Goal: Transaction & Acquisition: Purchase product/service

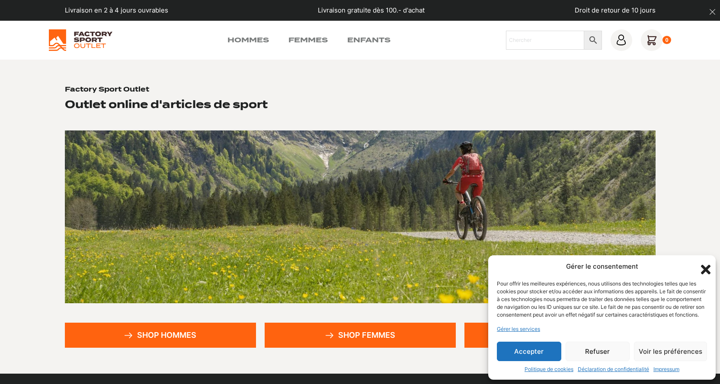
click at [376, 336] on link "Shop femmes" at bounding box center [360, 335] width 191 height 25
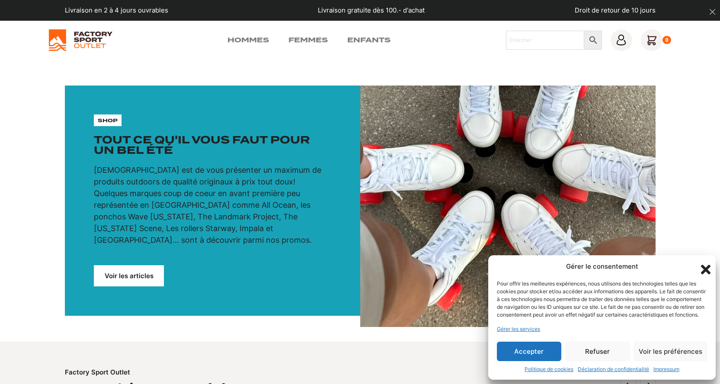
click at [704, 265] on icon "Fermer la boîte de dialogue" at bounding box center [706, 270] width 10 height 10
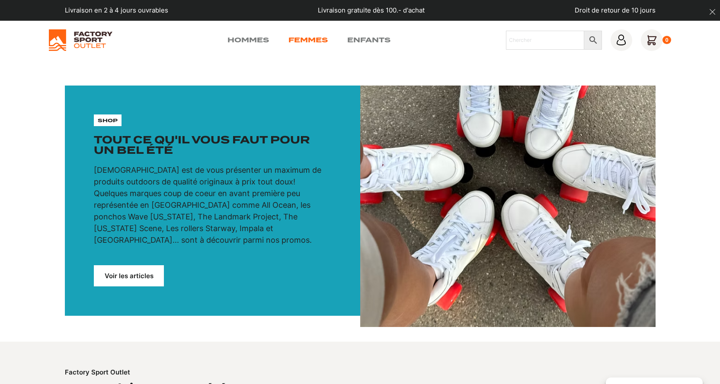
click at [306, 38] on link "Femmes" at bounding box center [307, 40] width 39 height 10
click at [125, 267] on link "Voir les articles" at bounding box center [129, 276] width 70 height 21
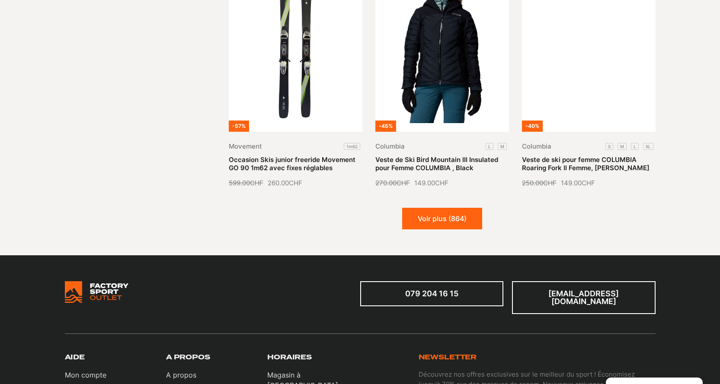
scroll to position [1081, 0]
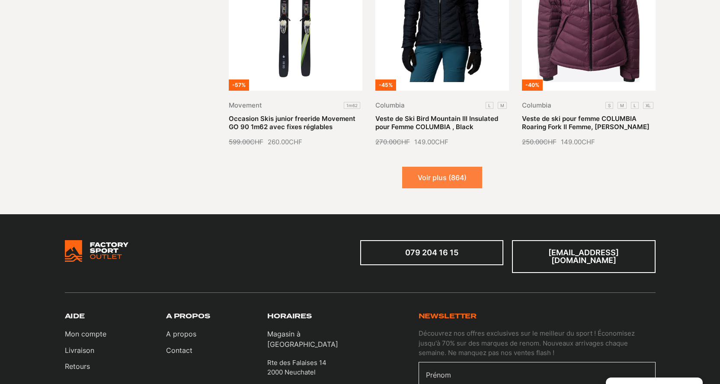
click at [435, 168] on button "Voir plus (864)" at bounding box center [442, 178] width 80 height 22
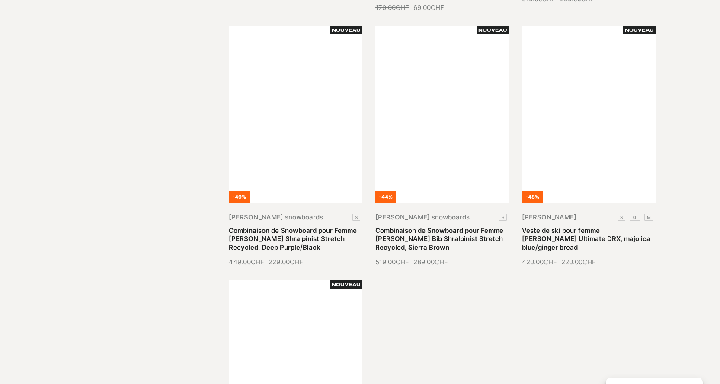
scroll to position [1643, 0]
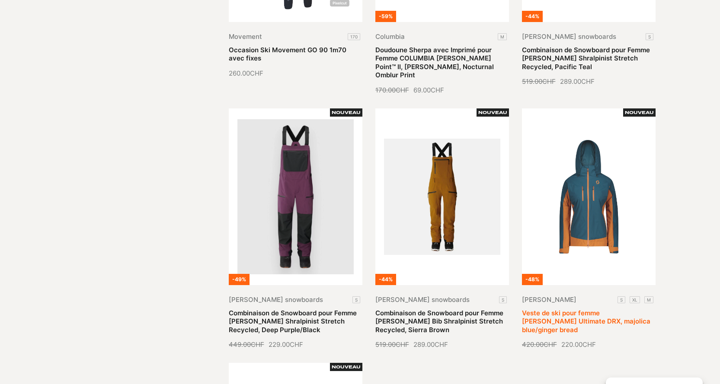
click at [585, 309] on link "Veste de ski pour femme [PERSON_NAME] Ultimate DRX, majolica blue/ginger bread" at bounding box center [586, 321] width 128 height 25
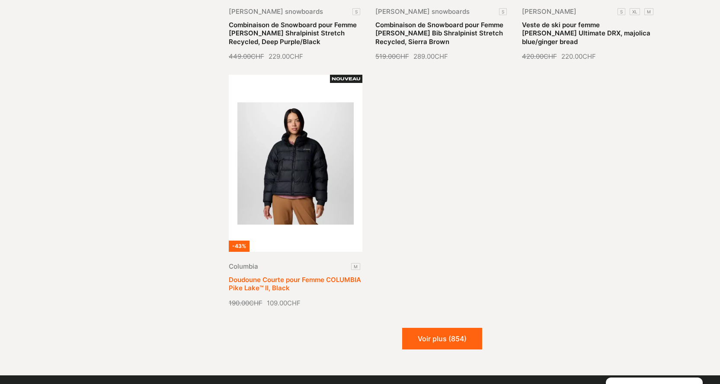
scroll to position [1946, 0]
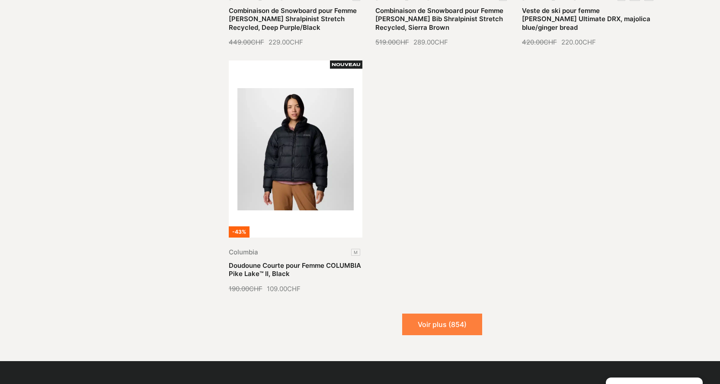
click at [451, 314] on button "Voir plus (854)" at bounding box center [442, 325] width 80 height 22
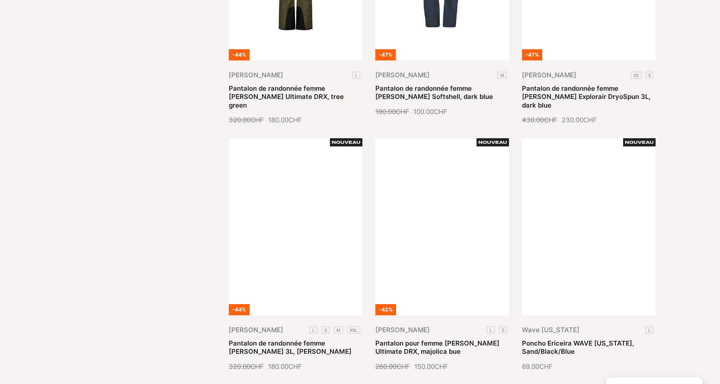
scroll to position [2508, 0]
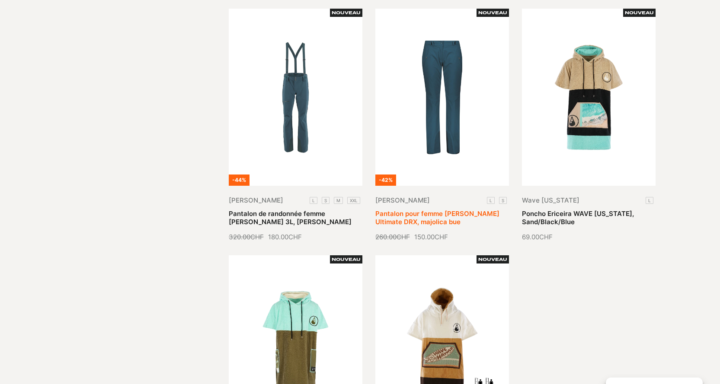
click at [424, 210] on link "Pantalon pour femme SCOTT Ultimate DRX, majolica bue" at bounding box center [437, 218] width 124 height 17
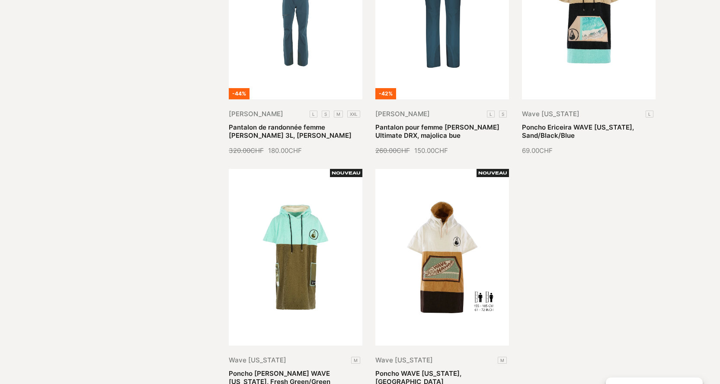
scroll to position [2681, 0]
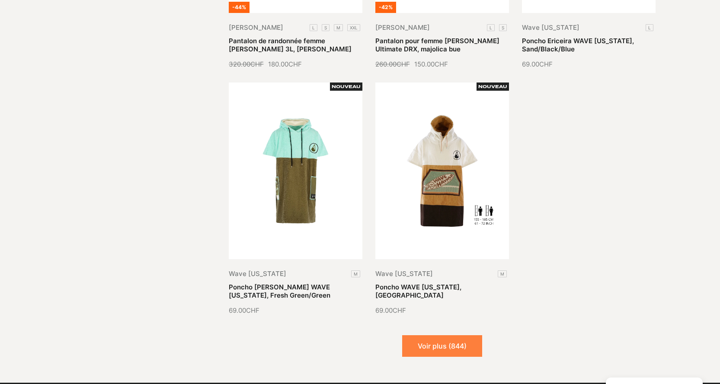
click at [433, 336] on button "Voir plus (844)" at bounding box center [442, 347] width 80 height 22
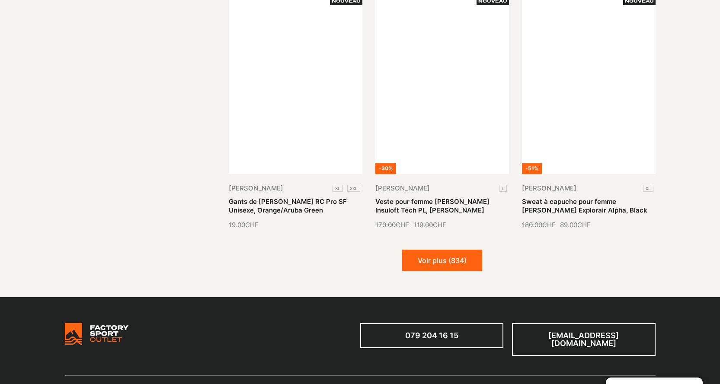
scroll to position [3546, 0]
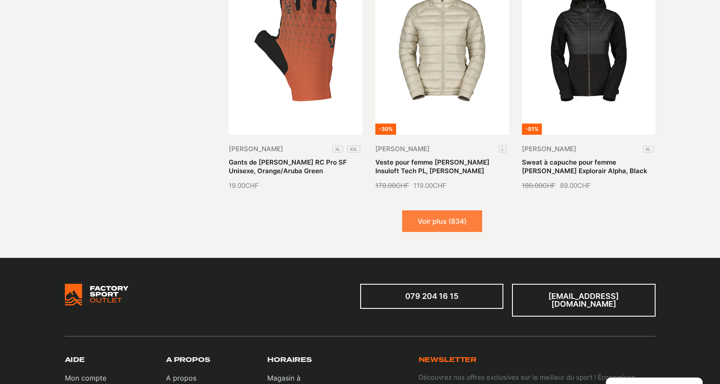
click at [448, 211] on button "Voir plus (834)" at bounding box center [442, 222] width 80 height 22
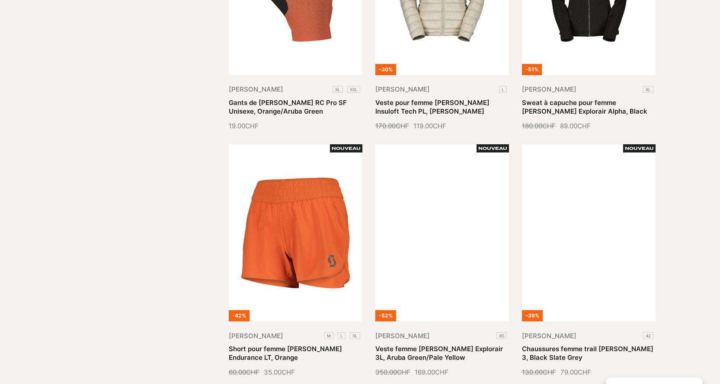
scroll to position [3676, 0]
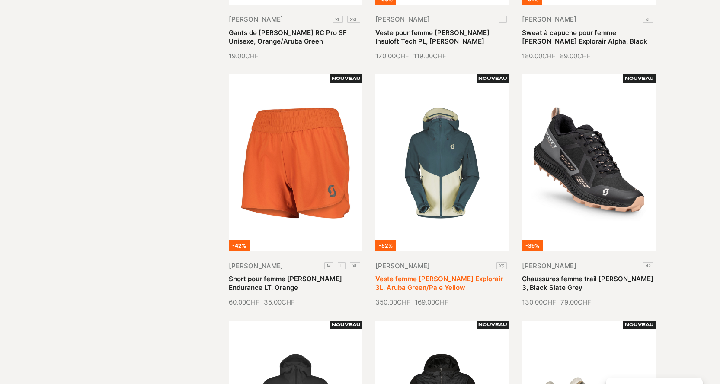
click at [455, 275] on link "Veste femme SCOTT Explorair 3L, Aruba Green/Pale Yellow" at bounding box center [439, 283] width 128 height 17
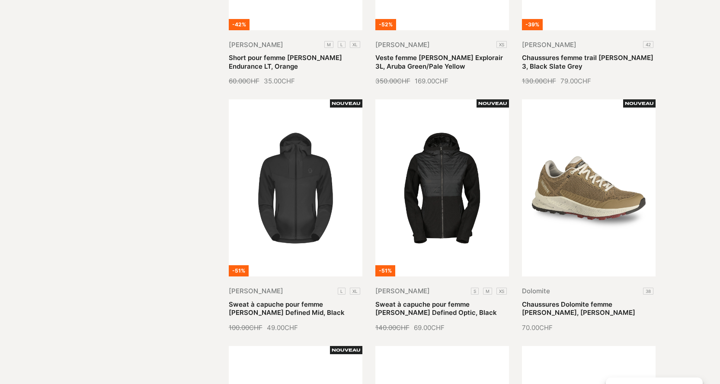
scroll to position [3978, 0]
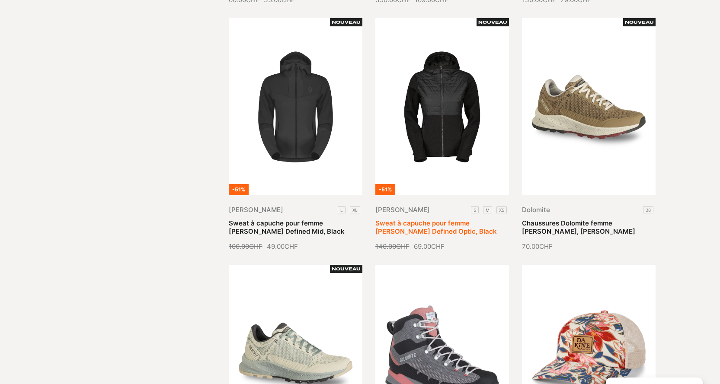
click at [460, 219] on link "Sweat à capuche pour femme SCOTT Defined Optic, Black" at bounding box center [436, 227] width 122 height 17
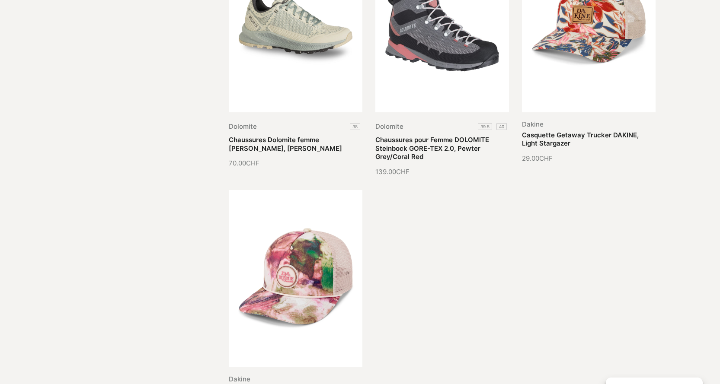
scroll to position [4368, 0]
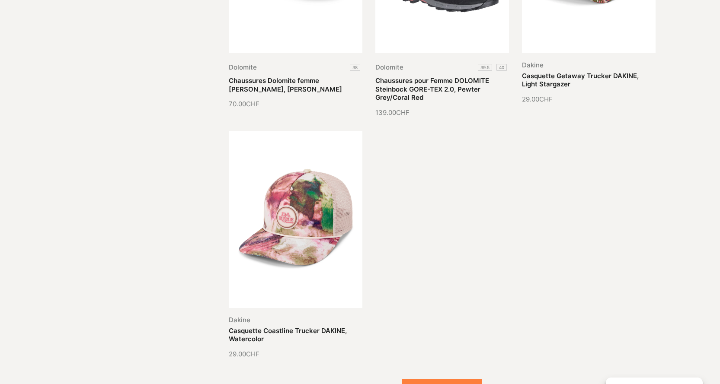
click at [433, 379] on button "Voir plus (824)" at bounding box center [442, 390] width 80 height 22
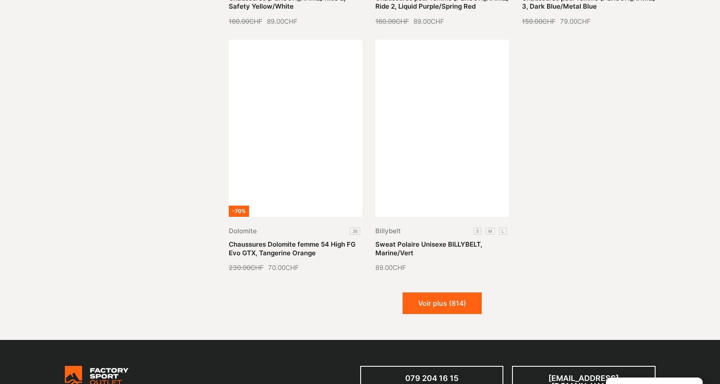
scroll to position [5276, 0]
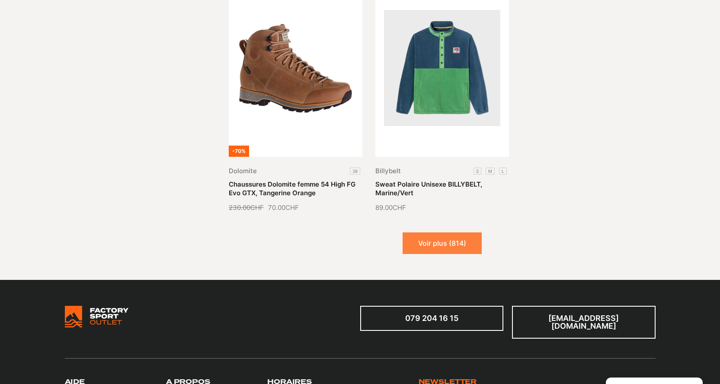
click at [464, 233] on button "Voir plus (814)" at bounding box center [442, 244] width 79 height 22
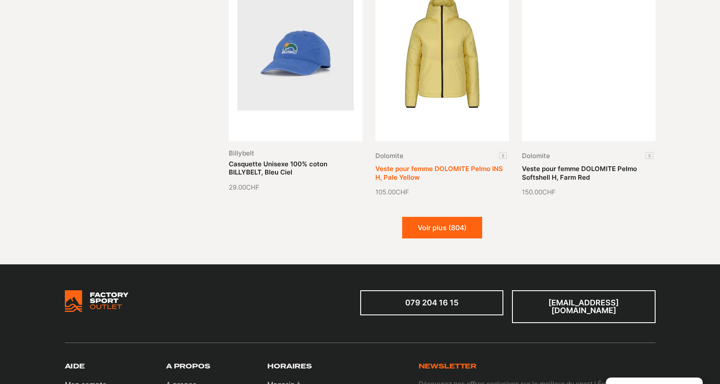
scroll to position [6011, 0]
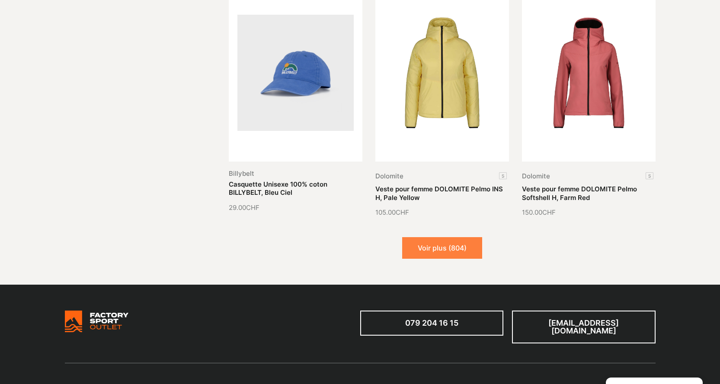
click at [462, 237] on button "Voir plus (804)" at bounding box center [442, 248] width 80 height 22
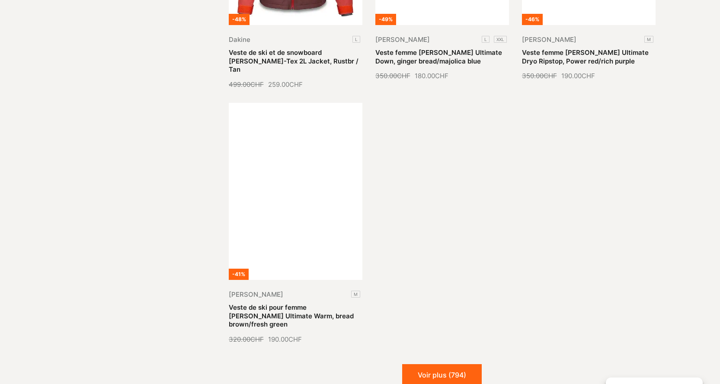
scroll to position [6919, 0]
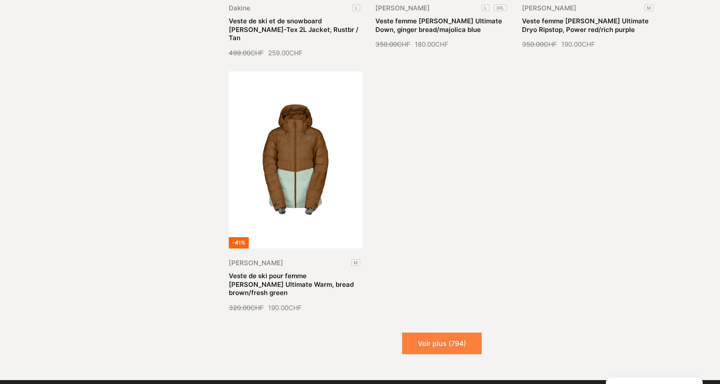
click at [460, 333] on button "Voir plus (794)" at bounding box center [442, 344] width 80 height 22
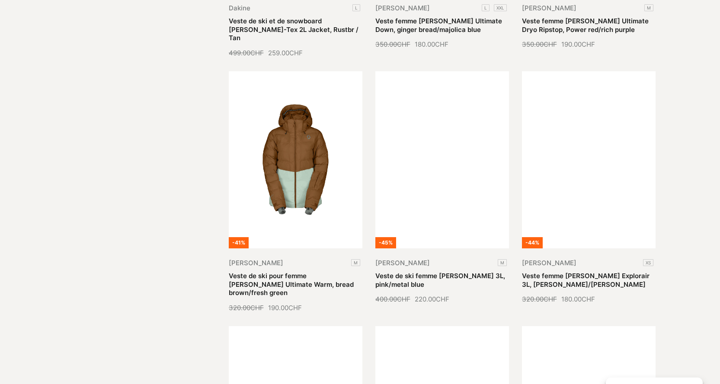
scroll to position [7092, 0]
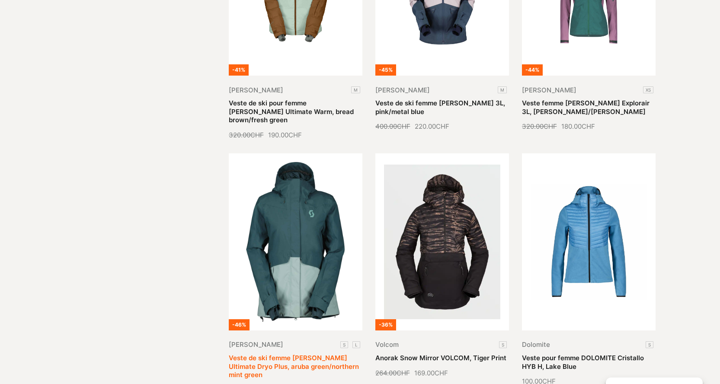
click at [282, 354] on link "Veste de ski femme SCOTT Ultimate Dryo Plus, aruba green/northern mint green" at bounding box center [294, 366] width 130 height 25
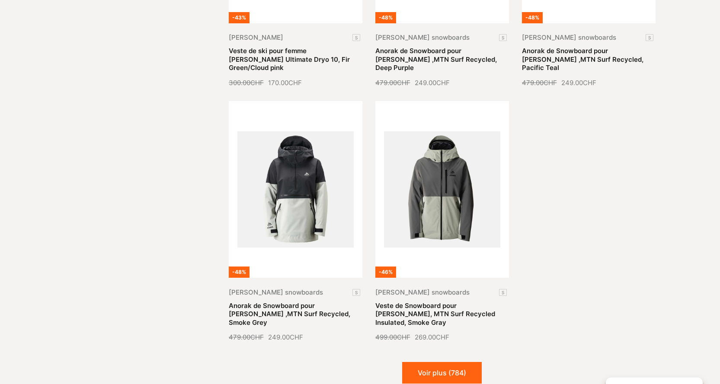
scroll to position [7697, 0]
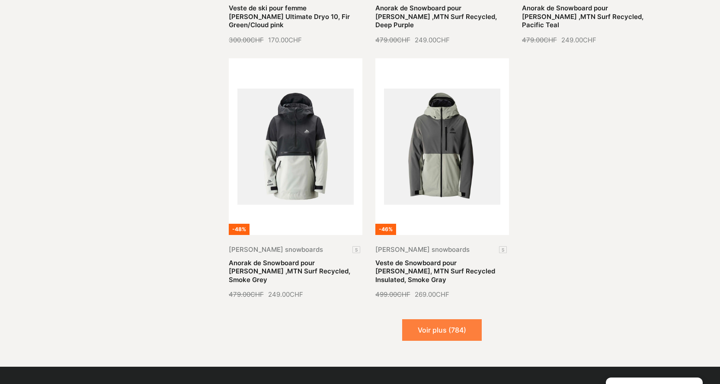
click at [452, 320] on button "Voir plus (784)" at bounding box center [442, 331] width 80 height 22
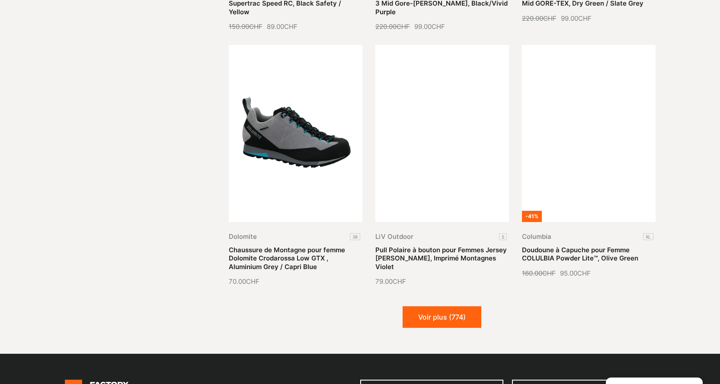
scroll to position [8562, 0]
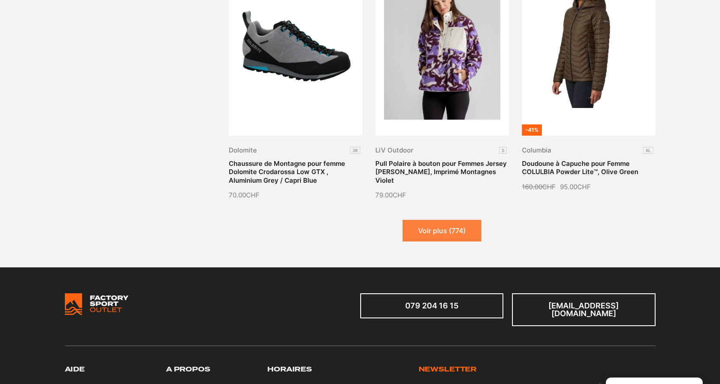
click at [457, 220] on button "Voir plus (774)" at bounding box center [442, 231] width 79 height 22
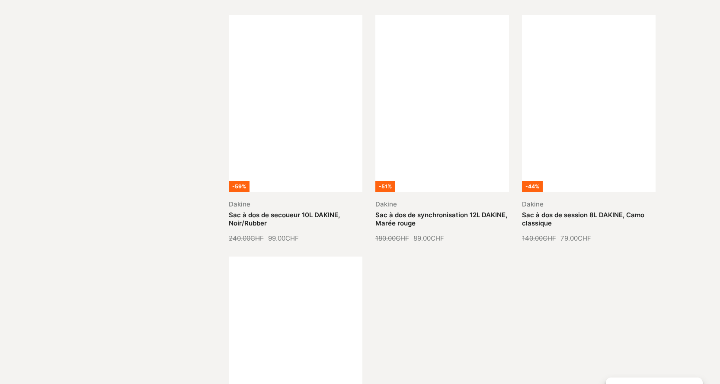
scroll to position [9297, 0]
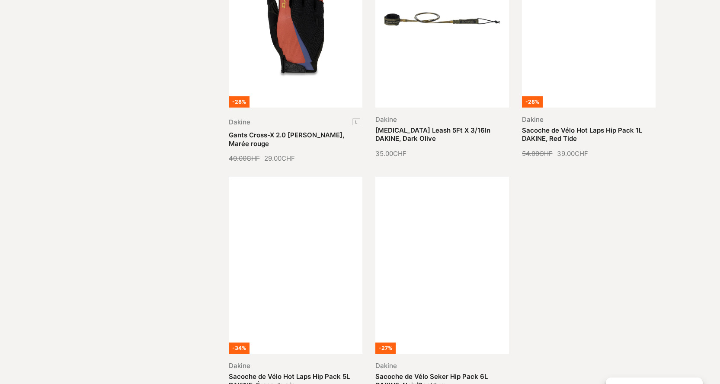
scroll to position [10119, 0]
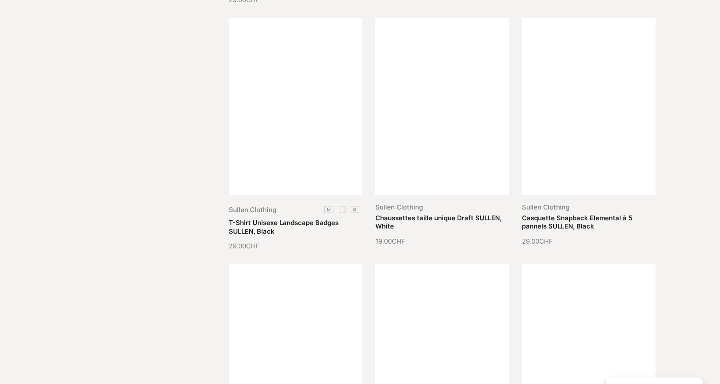
scroll to position [10941, 0]
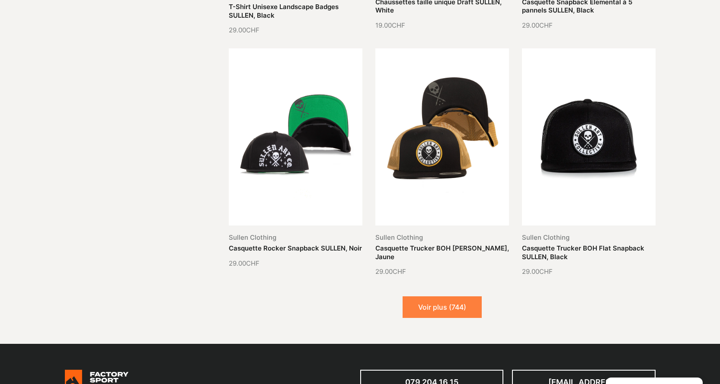
click at [438, 297] on button "Voir plus (744)" at bounding box center [442, 308] width 79 height 22
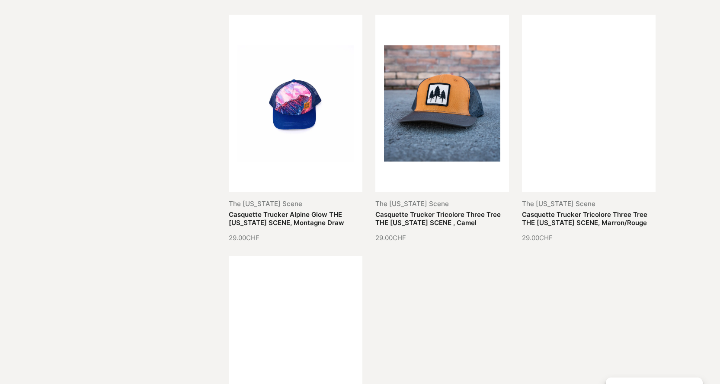
scroll to position [11805, 0]
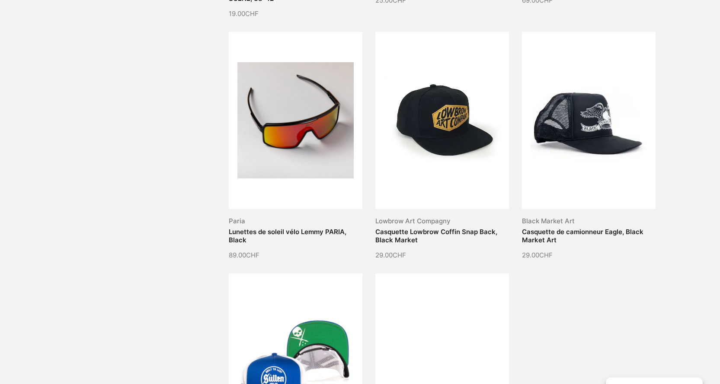
scroll to position [12497, 0]
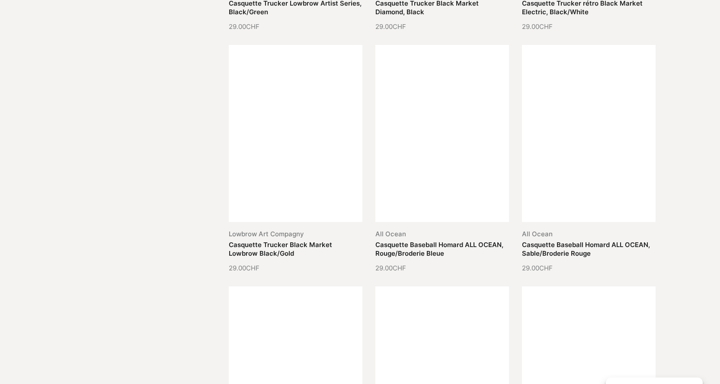
scroll to position [13362, 0]
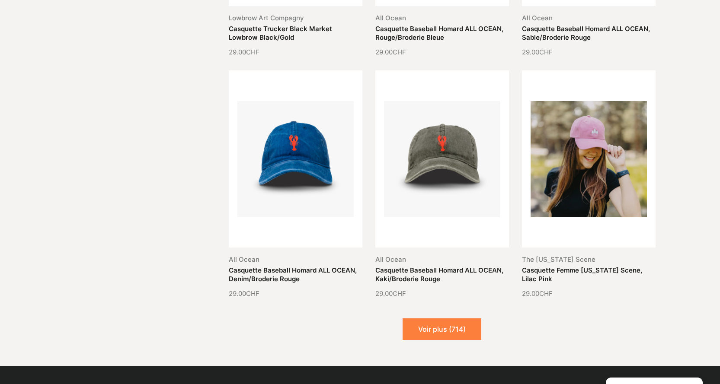
click at [426, 319] on button "Voir plus (714)" at bounding box center [442, 330] width 79 height 22
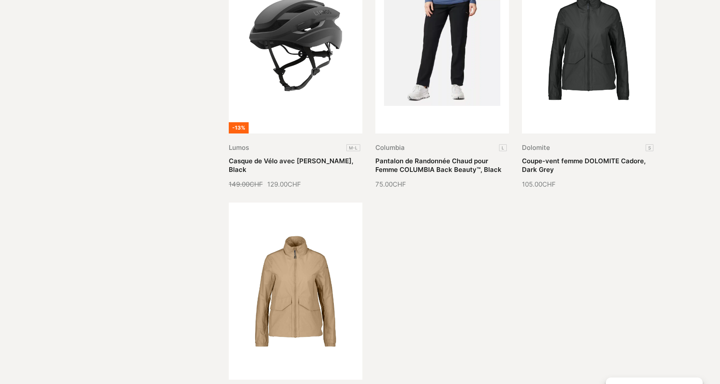
scroll to position [14227, 0]
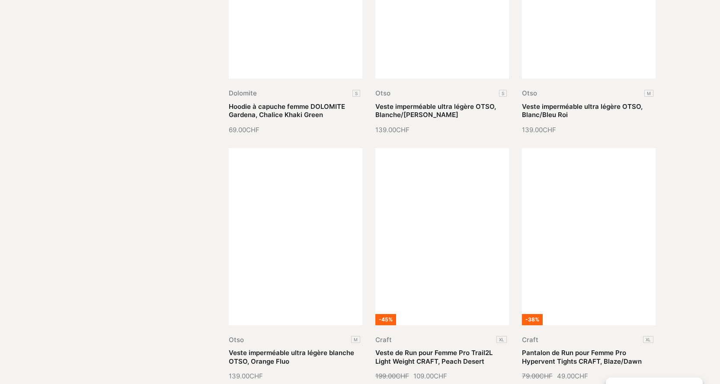
scroll to position [14962, 0]
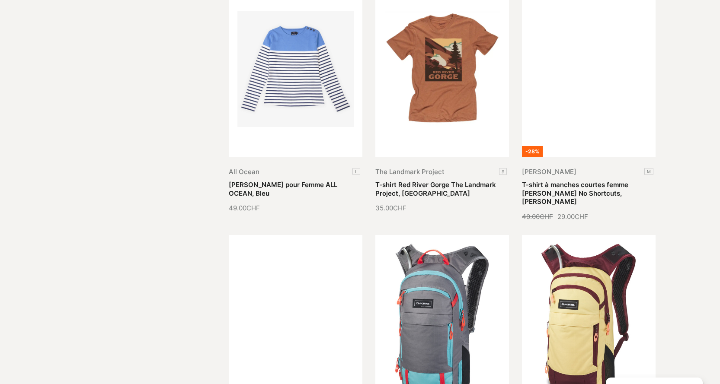
scroll to position [15870, 0]
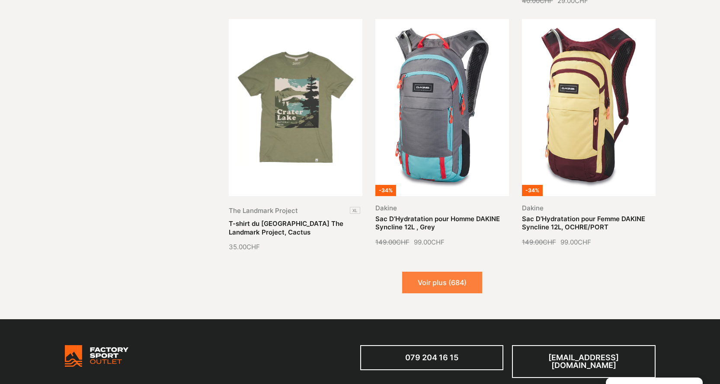
click at [453, 272] on button "Voir plus (684)" at bounding box center [442, 283] width 80 height 22
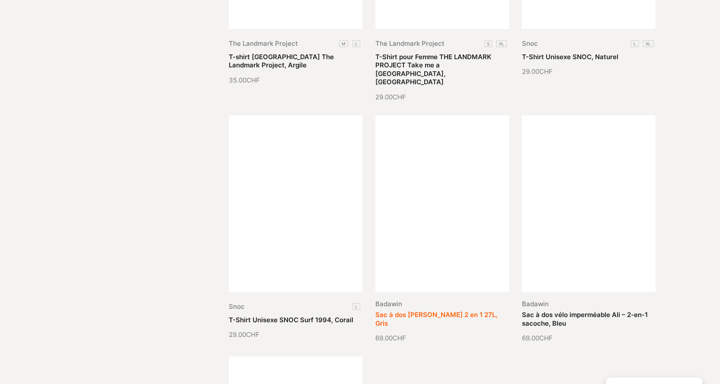
scroll to position [16735, 0]
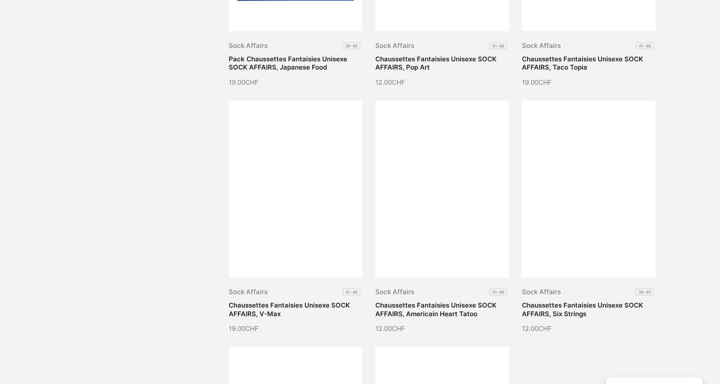
scroll to position [17470, 0]
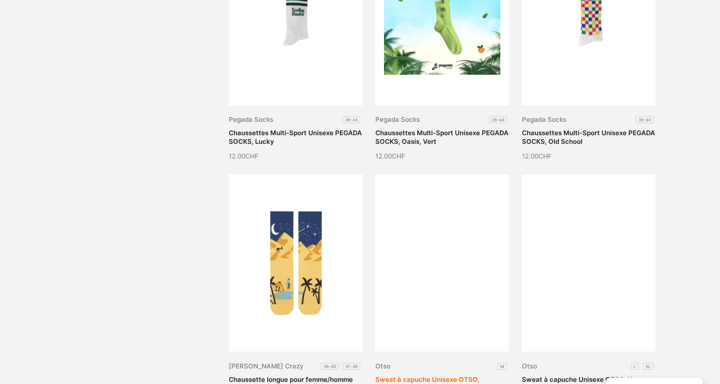
scroll to position [18249, 0]
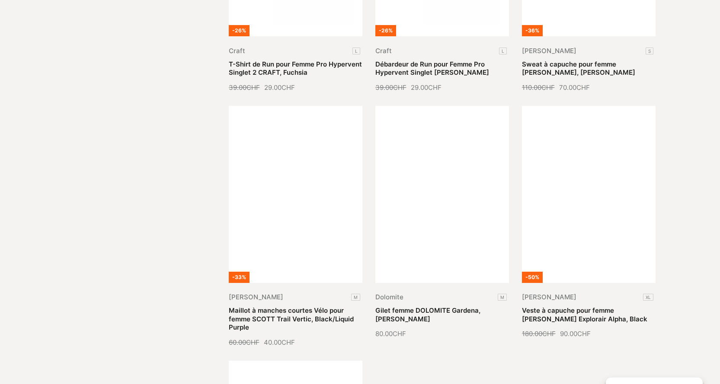
scroll to position [19243, 0]
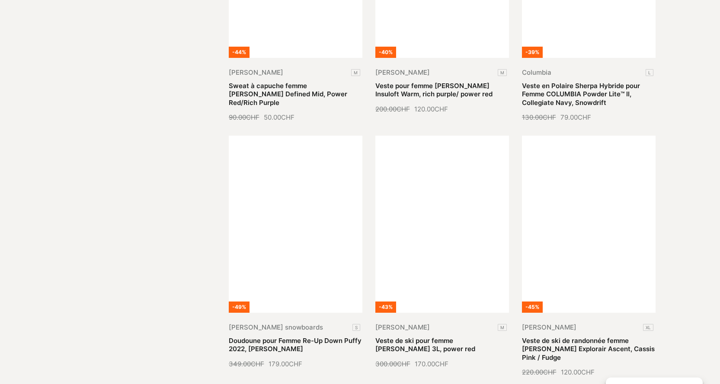
scroll to position [19935, 0]
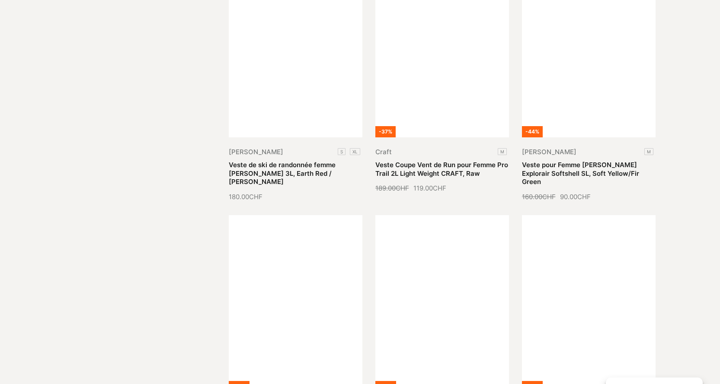
scroll to position [20714, 0]
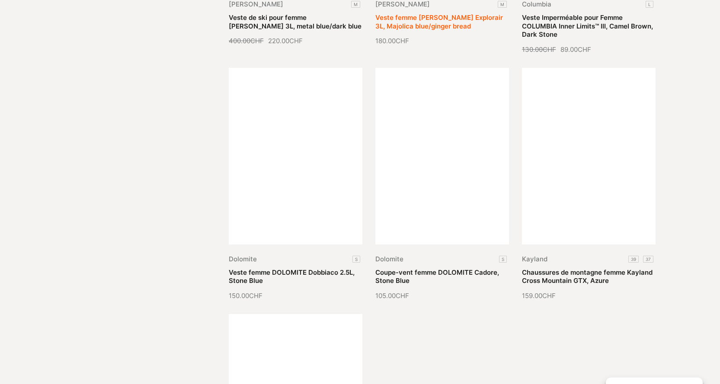
scroll to position [21665, 0]
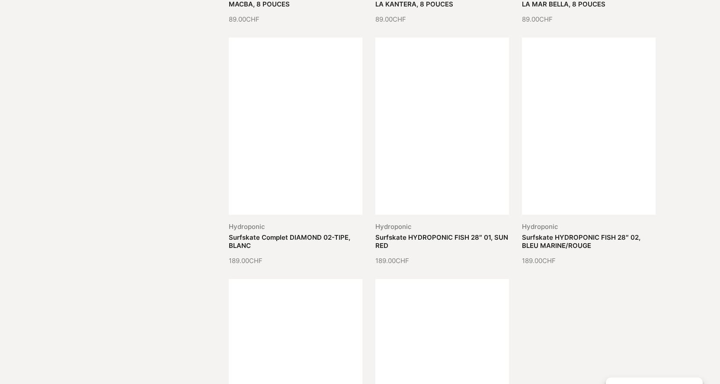
scroll to position [22400, 0]
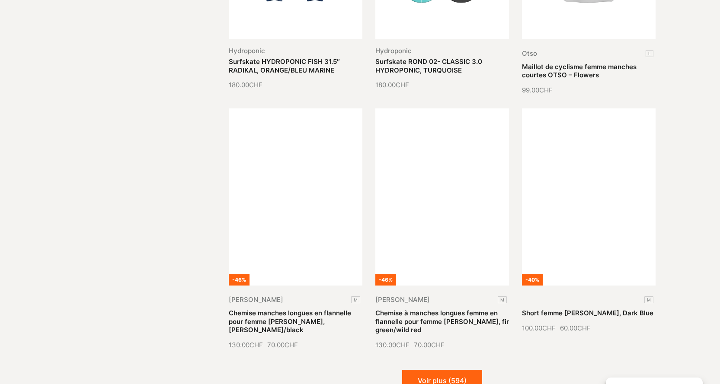
scroll to position [23351, 0]
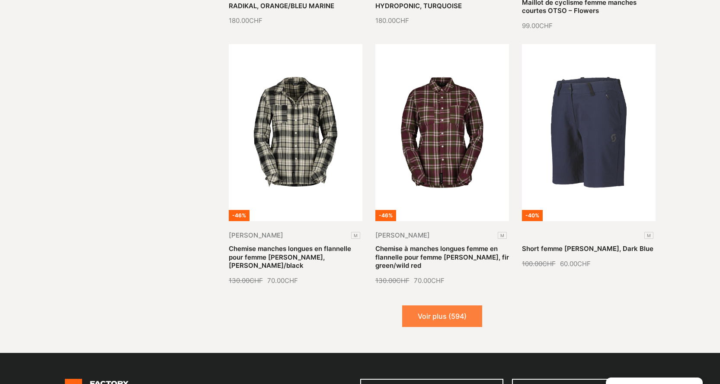
click at [449, 306] on button "Voir plus (594)" at bounding box center [442, 317] width 80 height 22
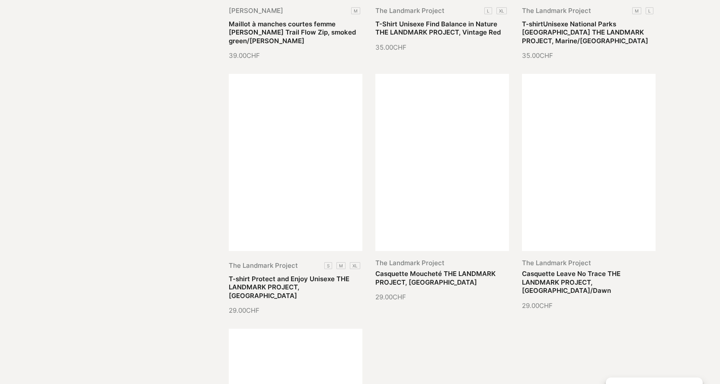
scroll to position [24216, 0]
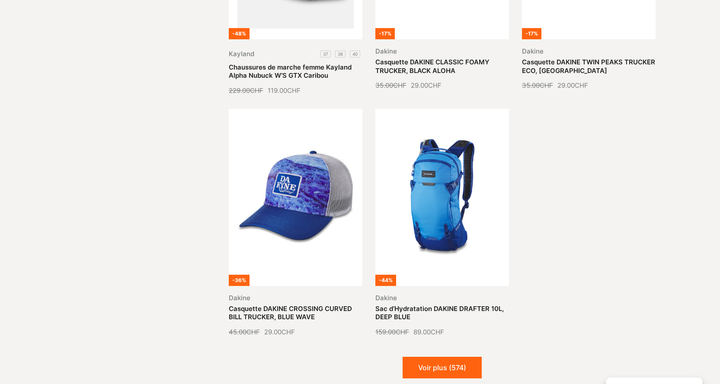
scroll to position [25081, 0]
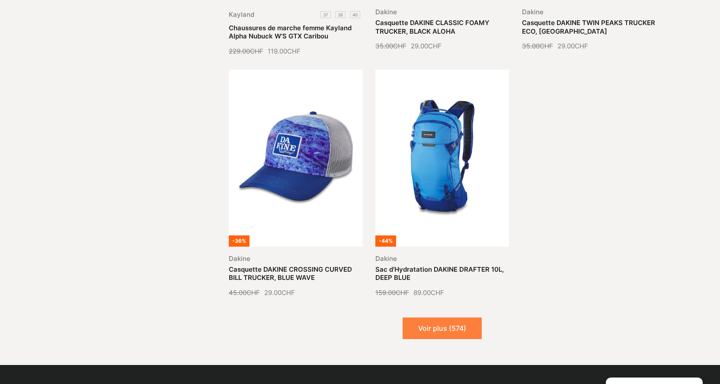
click at [457, 318] on button "Voir plus (574)" at bounding box center [442, 329] width 79 height 22
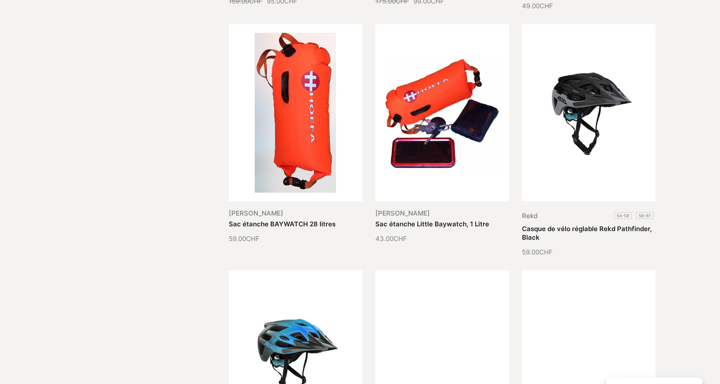
scroll to position [25643, 0]
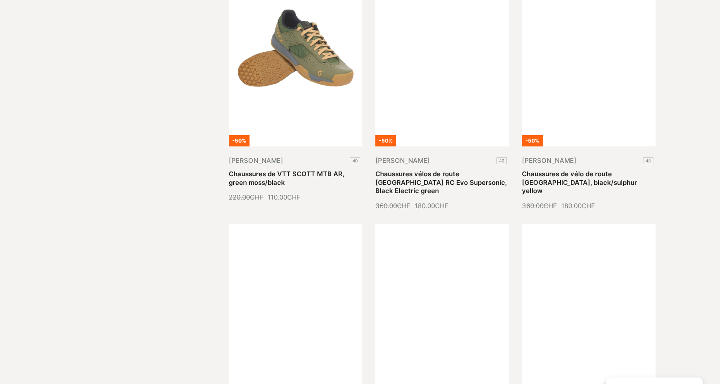
scroll to position [26595, 0]
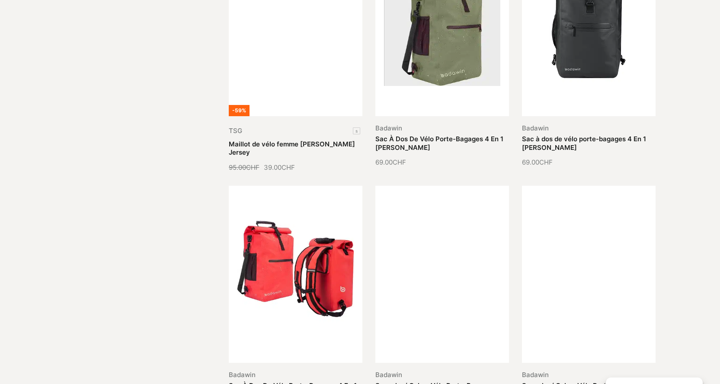
scroll to position [27459, 0]
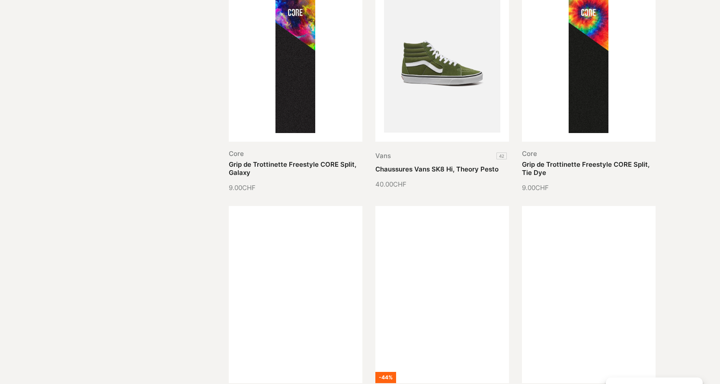
scroll to position [28281, 0]
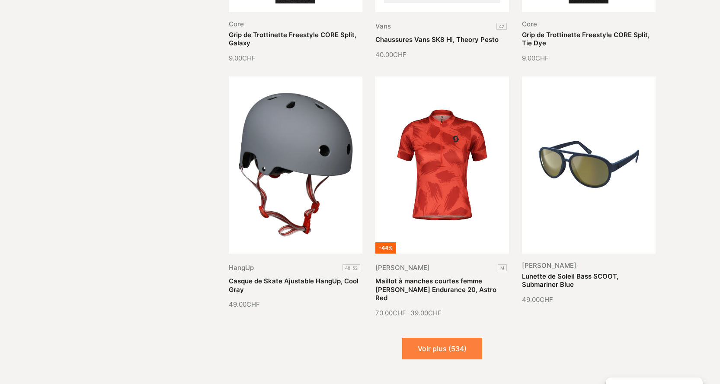
click at [456, 338] on button "Voir plus (534)" at bounding box center [442, 349] width 80 height 22
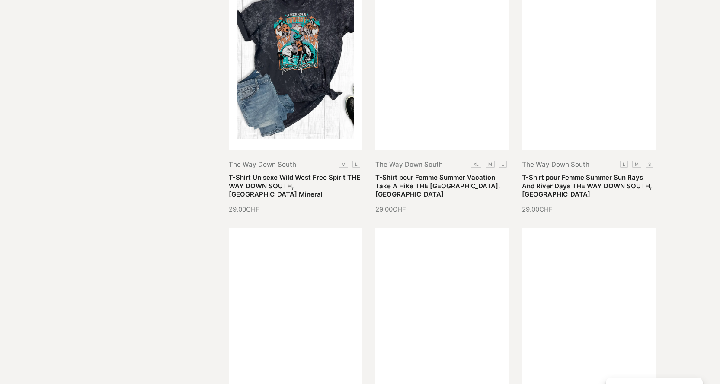
scroll to position [29059, 0]
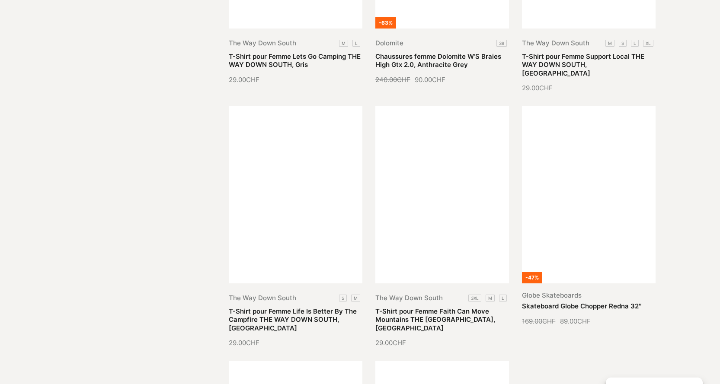
scroll to position [29795, 0]
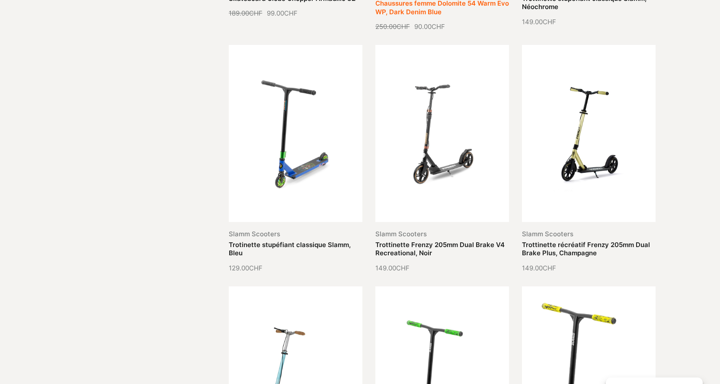
scroll to position [30659, 0]
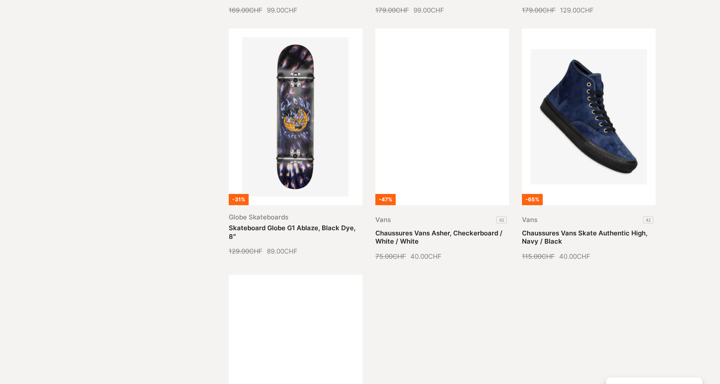
scroll to position [31611, 0]
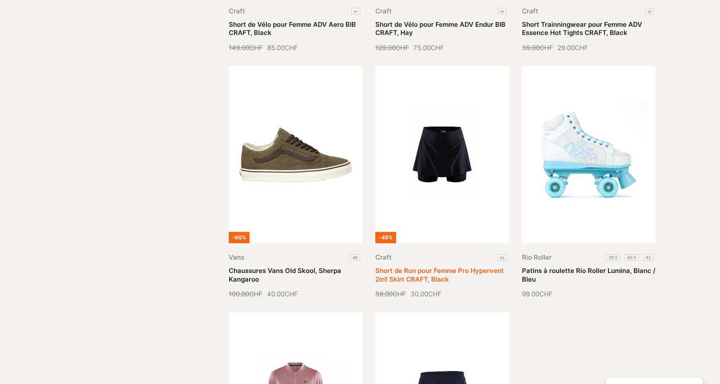
scroll to position [32303, 0]
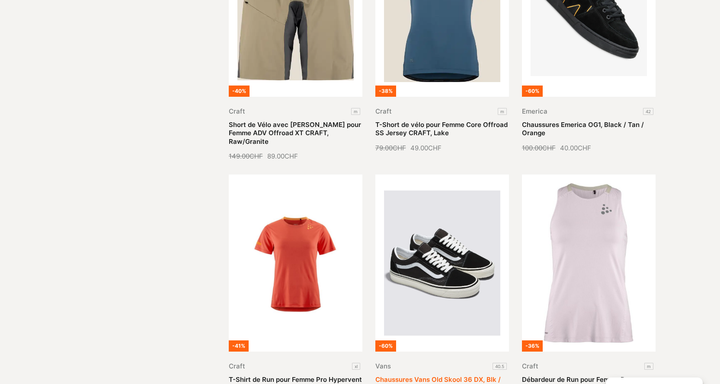
scroll to position [33124, 0]
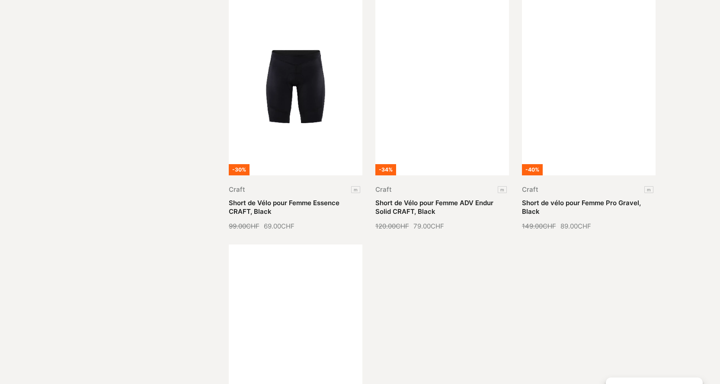
scroll to position [34119, 0]
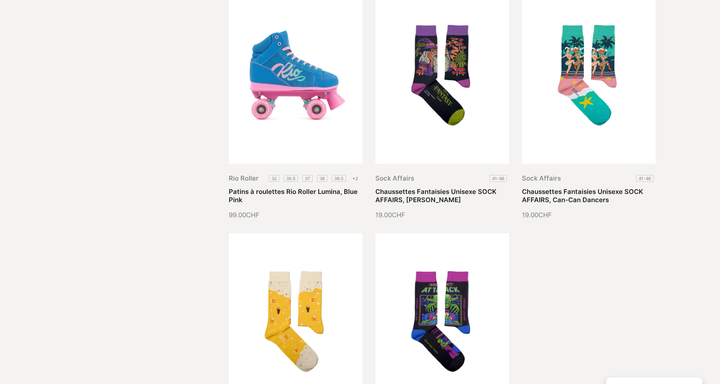
scroll to position [34854, 0]
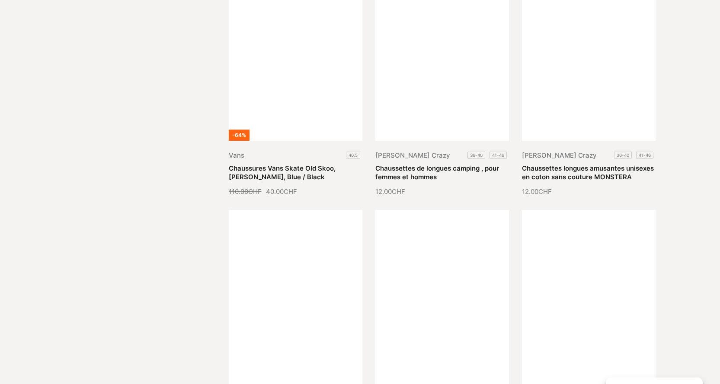
scroll to position [35632, 0]
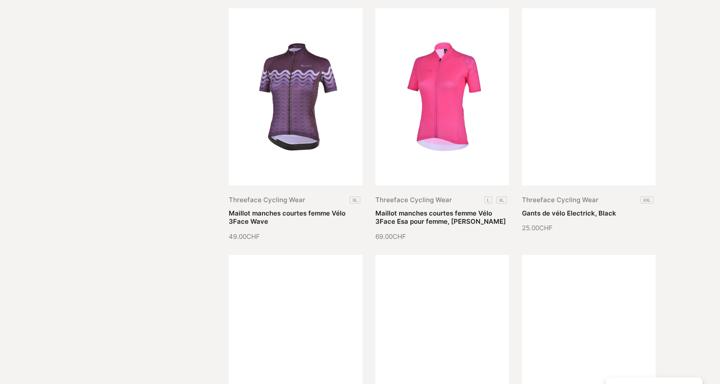
scroll to position [36541, 0]
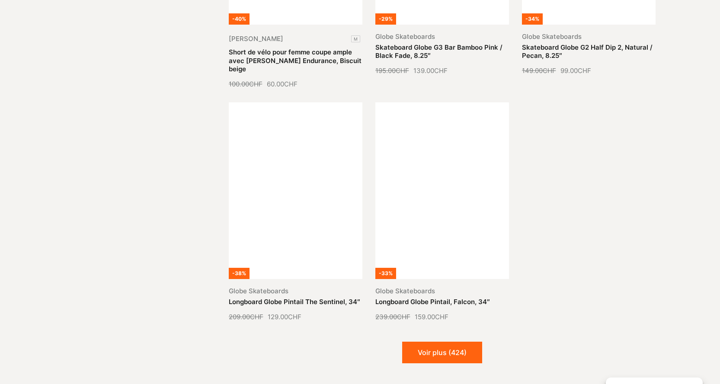
scroll to position [37492, 0]
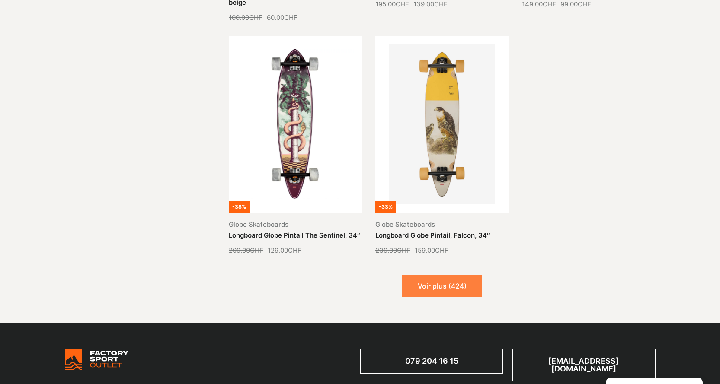
click at [447, 275] on button "Voir plus (424)" at bounding box center [442, 286] width 80 height 22
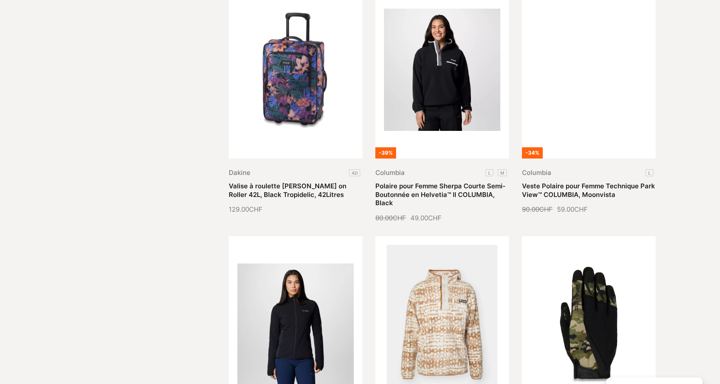
scroll to position [0, 0]
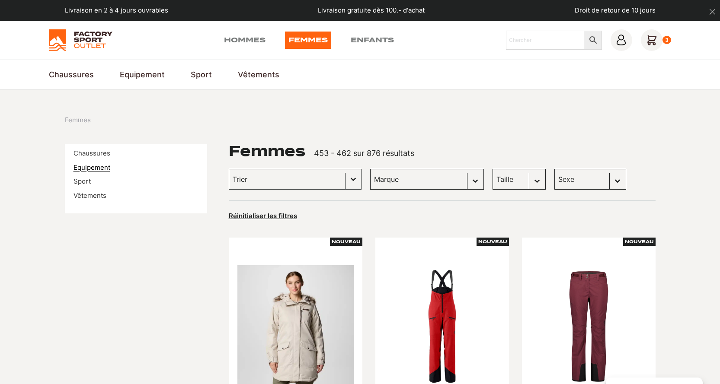
click at [88, 166] on link "Equipement" at bounding box center [92, 167] width 37 height 8
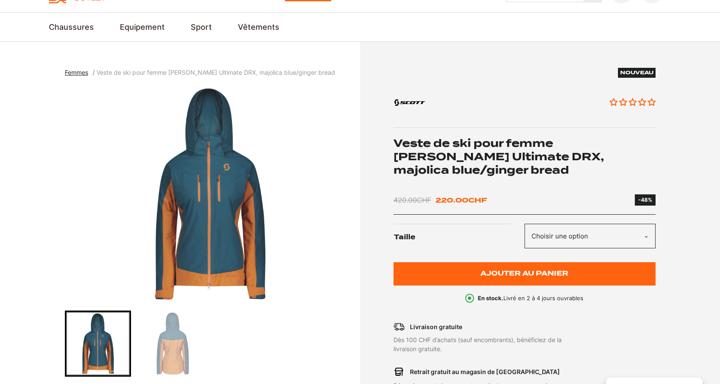
scroll to position [86, 0]
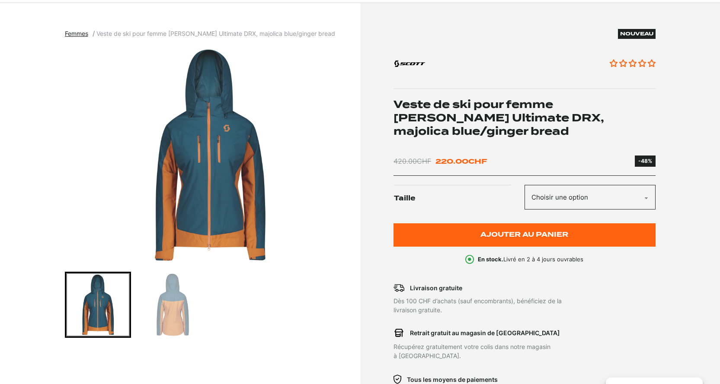
click at [168, 301] on img "Go to slide 2" at bounding box center [173, 305] width 64 height 64
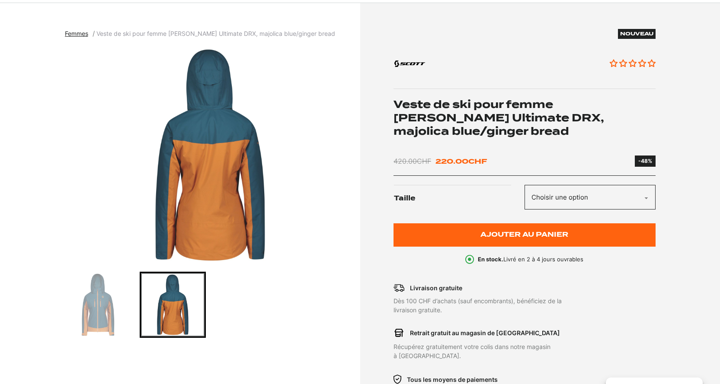
click at [90, 304] on img "Go to slide 1" at bounding box center [98, 305] width 64 height 64
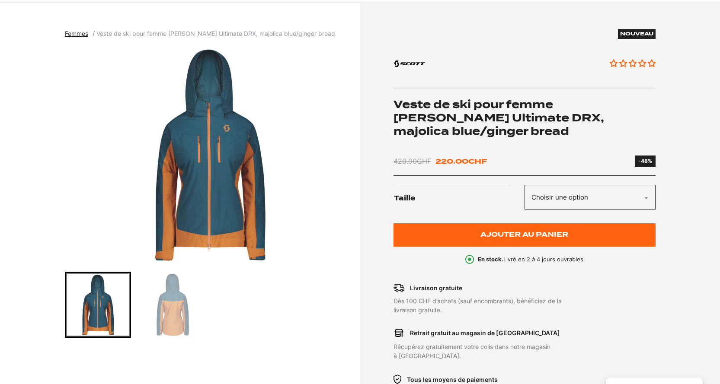
click at [566, 196] on select "Choisir une option S XL M" at bounding box center [590, 197] width 131 height 25
click at [525, 185] on select "Choisir une option S XL M" at bounding box center [590, 197] width 131 height 25
select select "S"
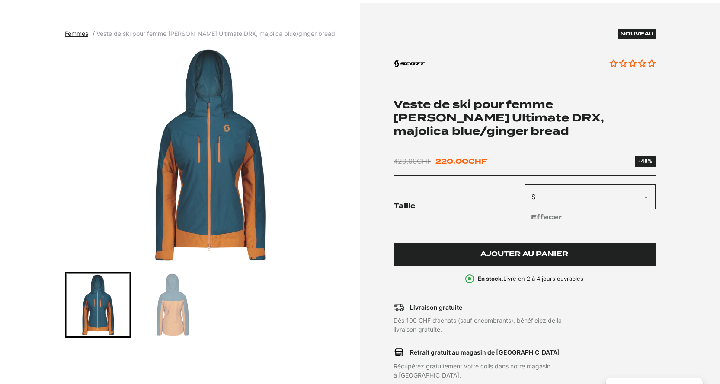
click at [547, 261] on button "Ajouter au panier" at bounding box center [525, 255] width 262 height 24
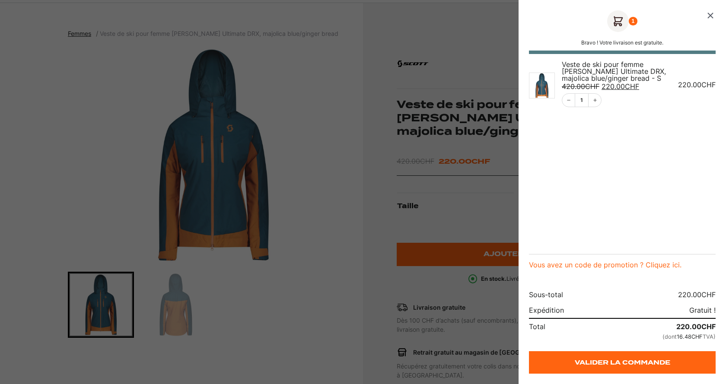
click at [709, 19] on icon "Fermer le panier" at bounding box center [711, 15] width 10 height 10
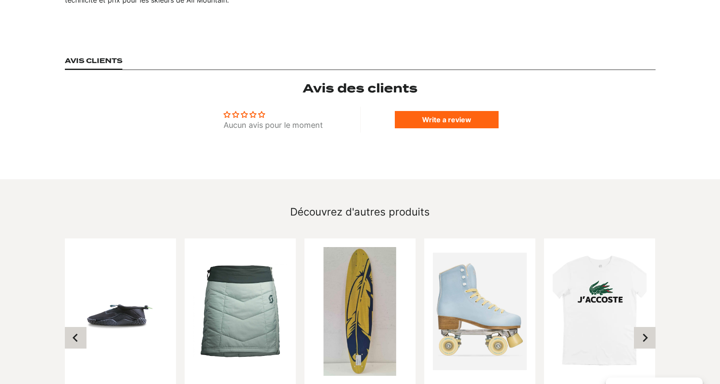
scroll to position [822, 0]
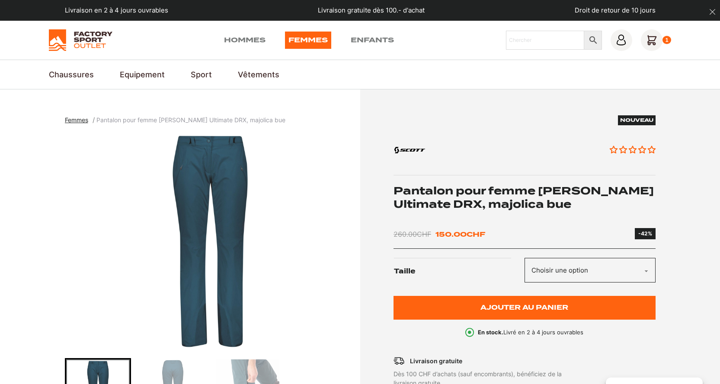
click at [572, 272] on select "Choisir une option L S" at bounding box center [590, 270] width 131 height 25
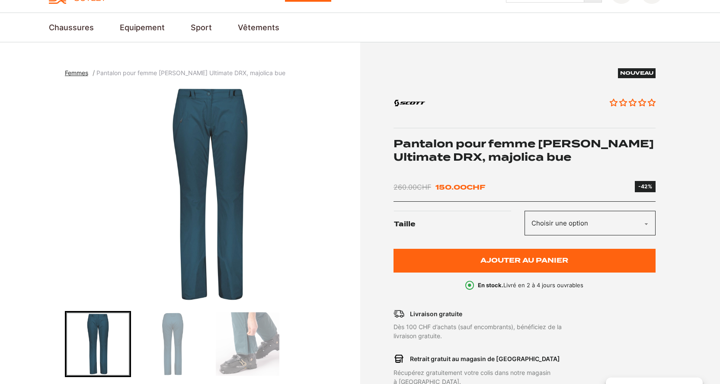
scroll to position [130, 0]
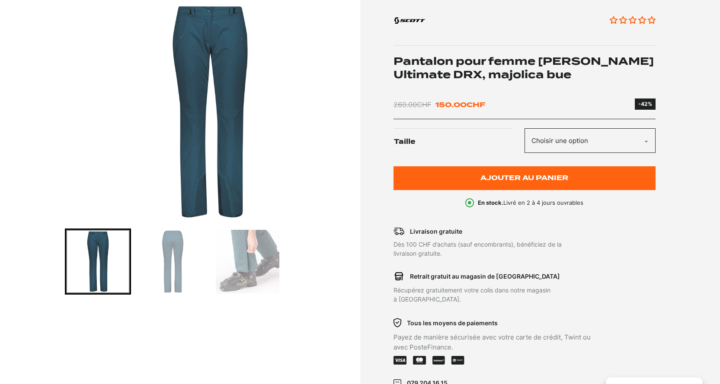
click at [186, 251] on img "Go to slide 2" at bounding box center [173, 262] width 64 height 64
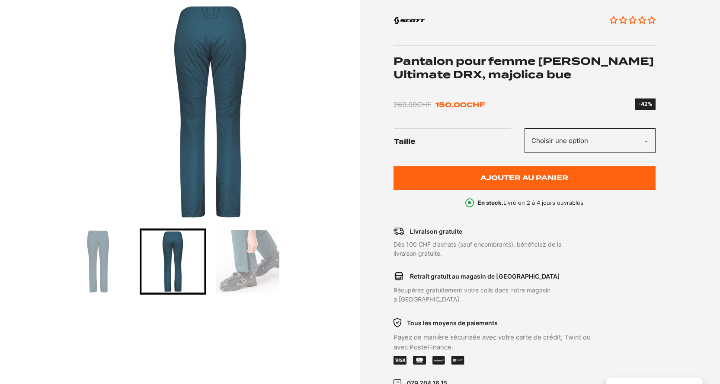
click at [255, 247] on img "Go to slide 3" at bounding box center [248, 262] width 64 height 64
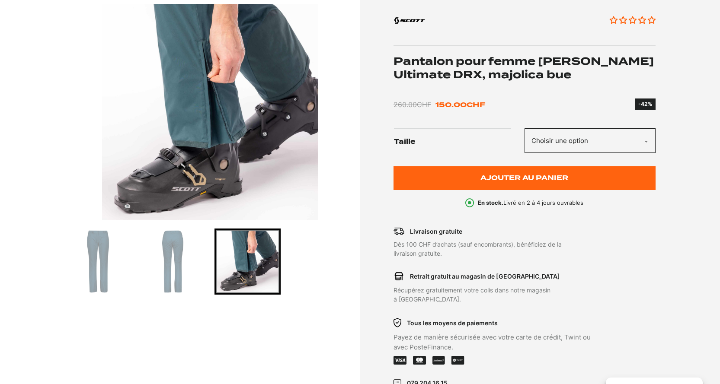
drag, startPoint x: 192, startPoint y: 256, endPoint x: 127, endPoint y: 257, distance: 64.9
click at [192, 256] on img "Go to slide 2" at bounding box center [173, 262] width 64 height 64
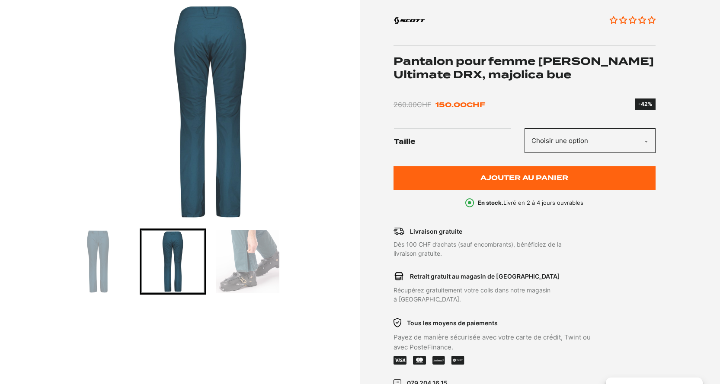
click at [106, 256] on img "Go to slide 1" at bounding box center [98, 262] width 64 height 64
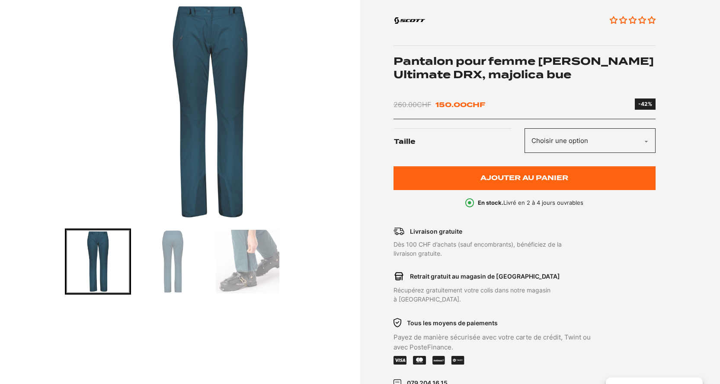
click at [576, 143] on select "Choisir une option L S" at bounding box center [590, 140] width 131 height 25
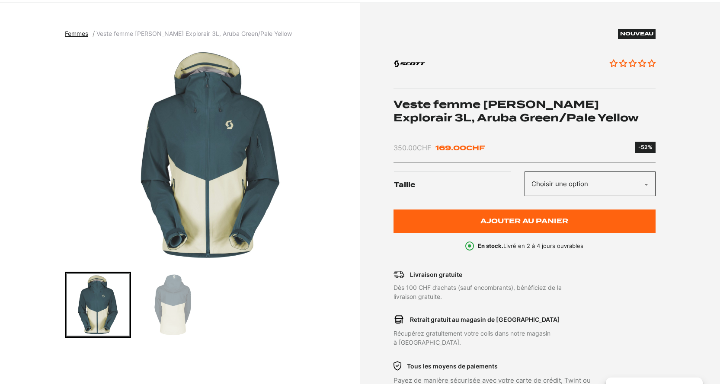
scroll to position [86, 0]
click at [166, 294] on img "Go to slide 2" at bounding box center [173, 305] width 64 height 64
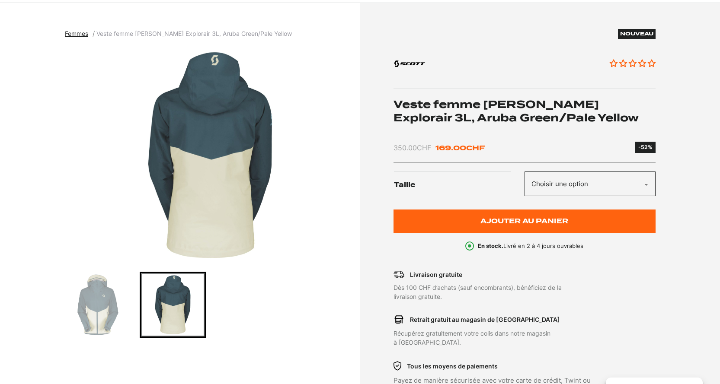
click at [83, 296] on img "Go to slide 1" at bounding box center [98, 305] width 64 height 64
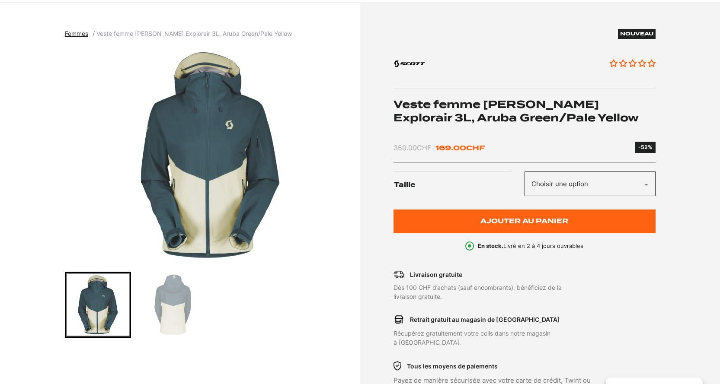
click at [573, 186] on select "Choisir une option XS" at bounding box center [590, 184] width 131 height 25
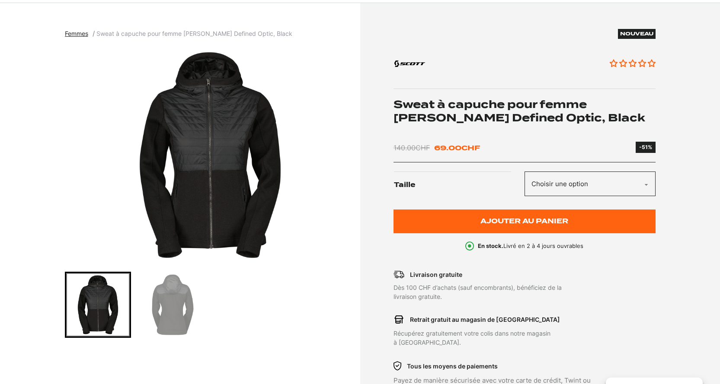
click at [170, 303] on img "Go to slide 2" at bounding box center [173, 305] width 64 height 64
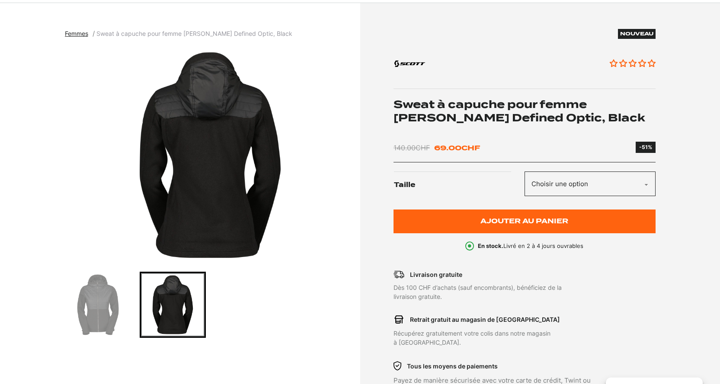
scroll to position [86, 0]
click at [85, 302] on img "Go to slide 1" at bounding box center [98, 305] width 64 height 64
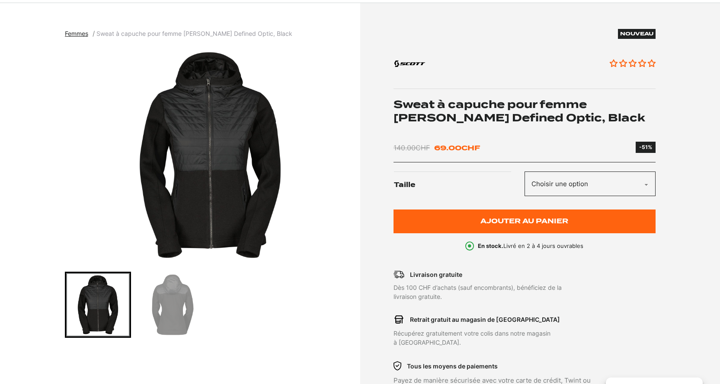
click at [561, 185] on select "Choisir une option S M XS" at bounding box center [590, 184] width 131 height 25
click at [525, 172] on select "Choisir une option S M XS" at bounding box center [590, 184] width 131 height 25
select select "S"
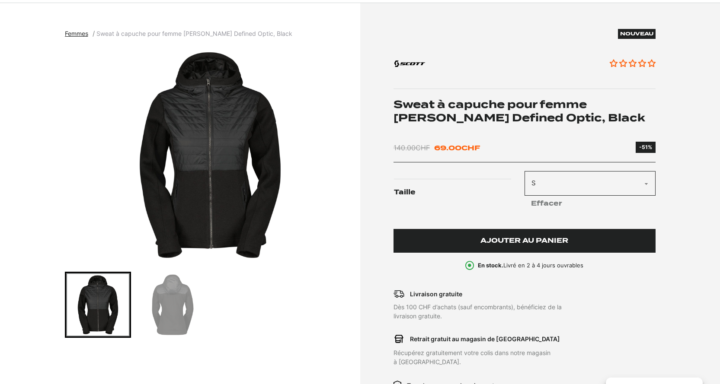
click at [543, 240] on span "Ajouter au panier" at bounding box center [524, 240] width 88 height 7
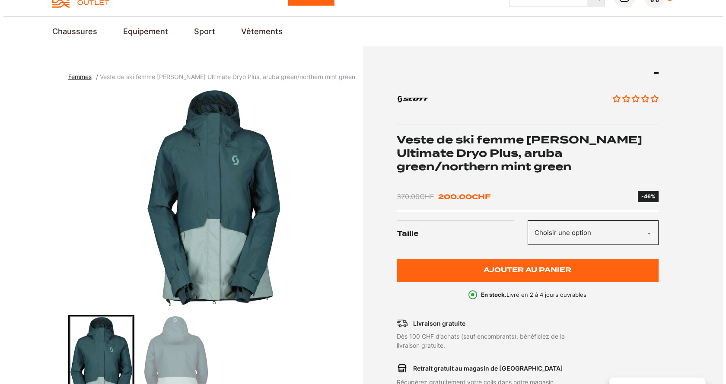
scroll to position [43, 0]
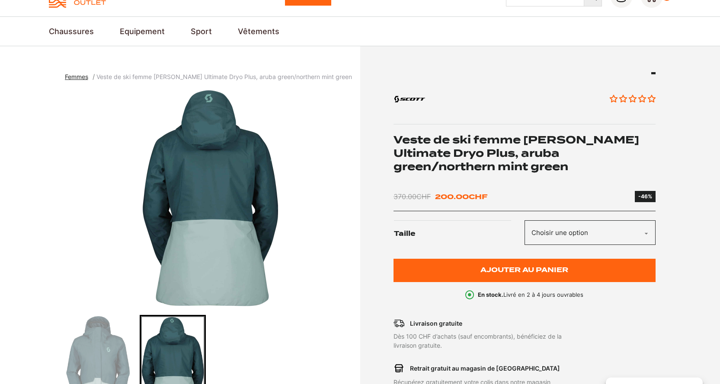
click at [107, 346] on img "Go to slide 1" at bounding box center [98, 369] width 64 height 104
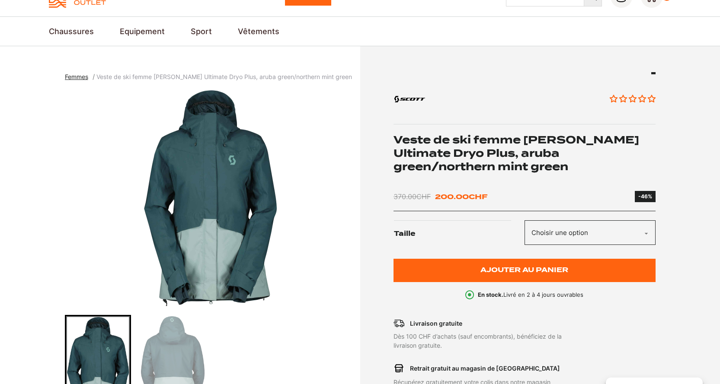
click at [557, 231] on select "Choisir une option S L" at bounding box center [590, 233] width 131 height 25
click at [525, 221] on select "Choisir une option S L" at bounding box center [590, 233] width 131 height 25
select select "S"
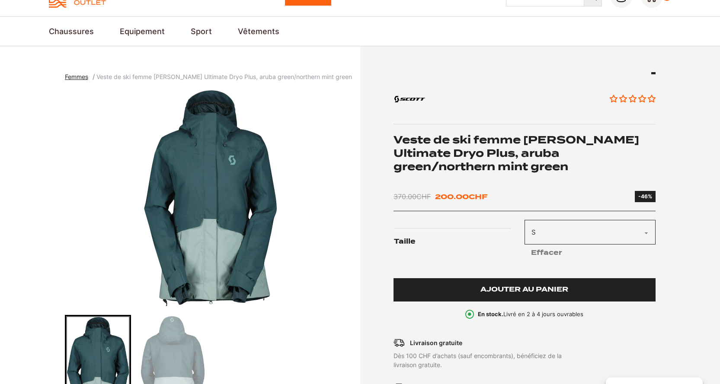
click at [504, 291] on span "Ajouter au panier" at bounding box center [524, 289] width 88 height 7
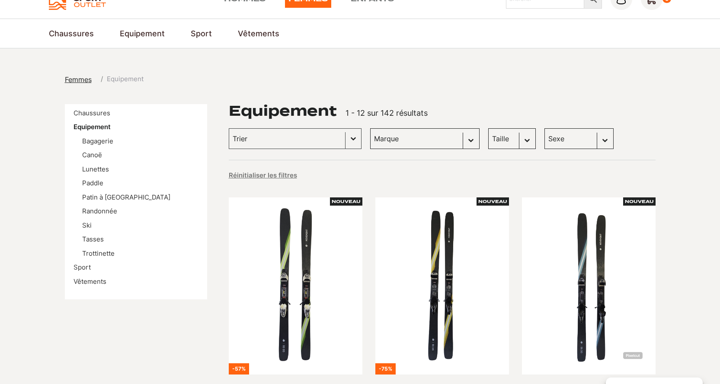
scroll to position [86, 0]
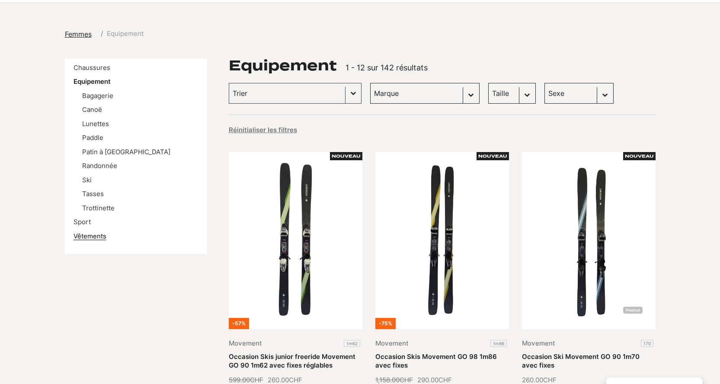
click at [81, 236] on link "Vêtements" at bounding box center [90, 236] width 33 height 8
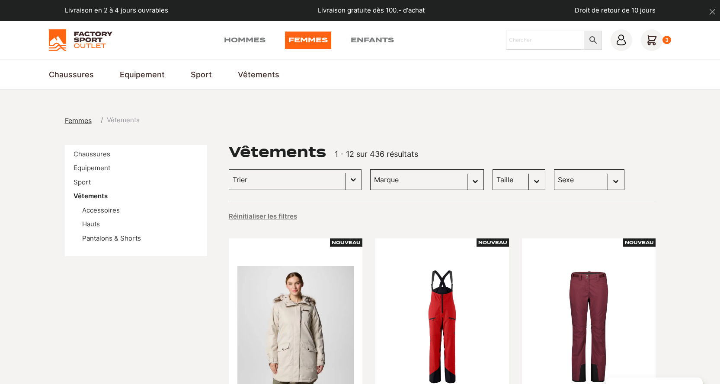
click at [517, 180] on select "Taille M (62) S (17) L (11) L/XL (10) XL (8) XS/S (6) XS (5) 37-41 (2) XXL (1)" at bounding box center [519, 180] width 53 height 21
click at [493, 170] on select "Taille M (62) S (17) L (11) L/XL (10) XL (8) XS/S (6) XS (5) 37-41 (2) XXL (1)" at bounding box center [519, 180] width 53 height 21
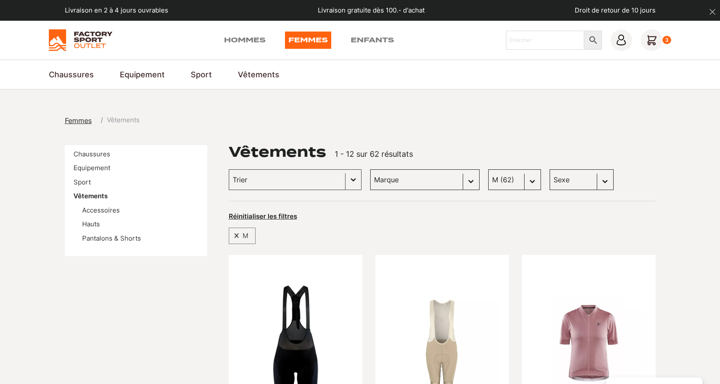
click at [522, 181] on select "Taille M (62) S (17) L (11) L/XL (10) XL (8) XS/S (6) XS (5) 37-41 (2) XXL (1)" at bounding box center [514, 180] width 53 height 21
select select "s"
click at [488, 170] on select "Taille M (62) S (17) L (11) L/XL (10) XL (8) XS/S (6) XS (5) 37-41 (2) XXL (1)" at bounding box center [514, 180] width 53 height 21
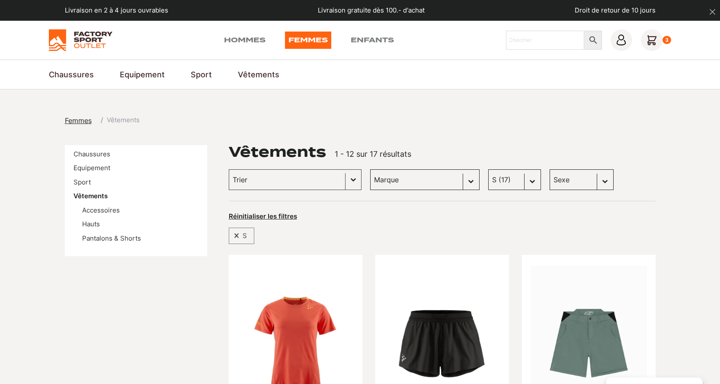
click at [590, 181] on select "Sexe Femmes (16) Hommes (1) Enfants (0)" at bounding box center [582, 180] width 64 height 21
select select "femmes"
click at [550, 170] on select "Sexe Femmes (16) Hommes (1) Enfants (0)" at bounding box center [582, 180] width 64 height 21
select select "femmes"
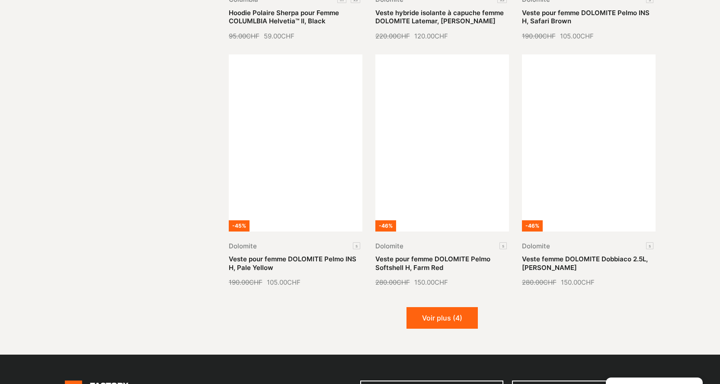
scroll to position [995, 0]
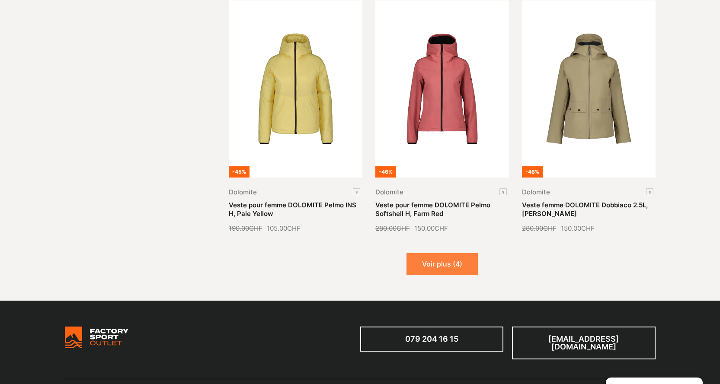
click at [467, 261] on button "Voir plus (4)" at bounding box center [441, 264] width 71 height 22
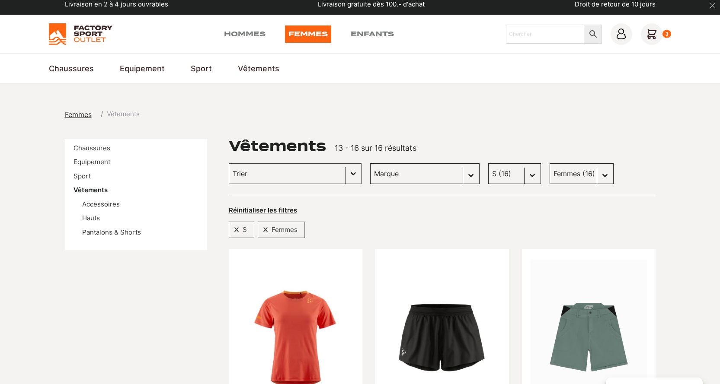
scroll to position [0, 0]
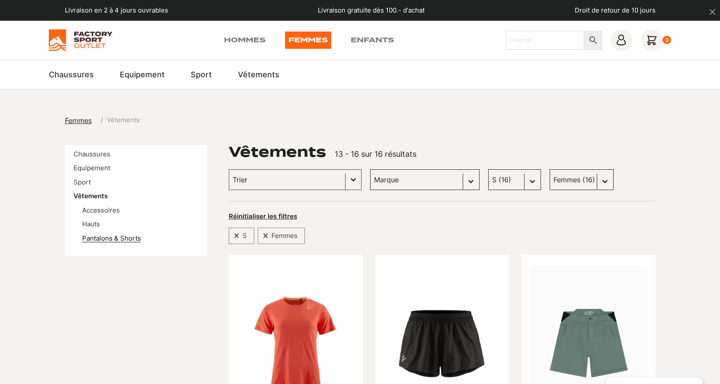
click at [97, 238] on link "Pantalons & Shorts" at bounding box center [111, 238] width 59 height 8
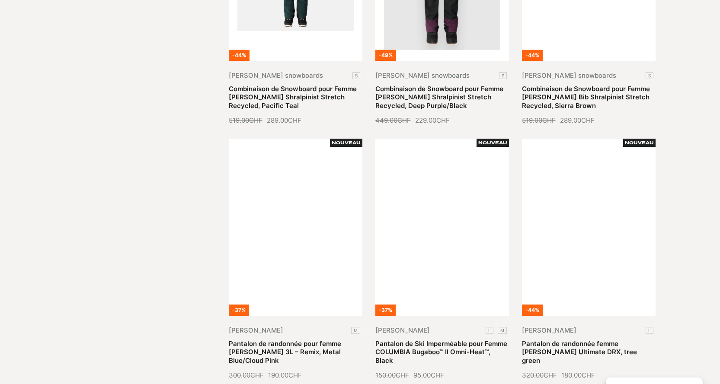
scroll to position [1038, 0]
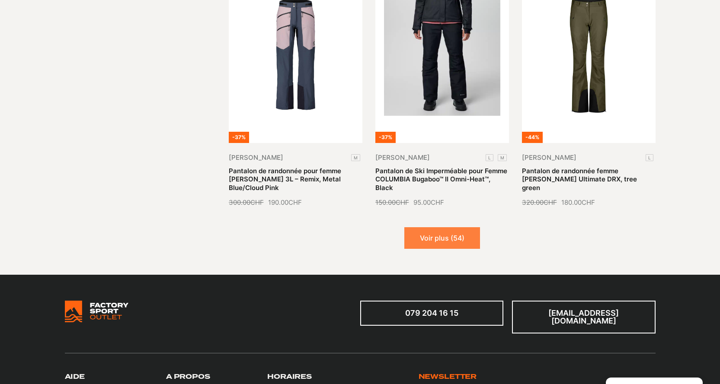
click at [454, 227] on button "Voir plus (54)" at bounding box center [442, 238] width 76 height 22
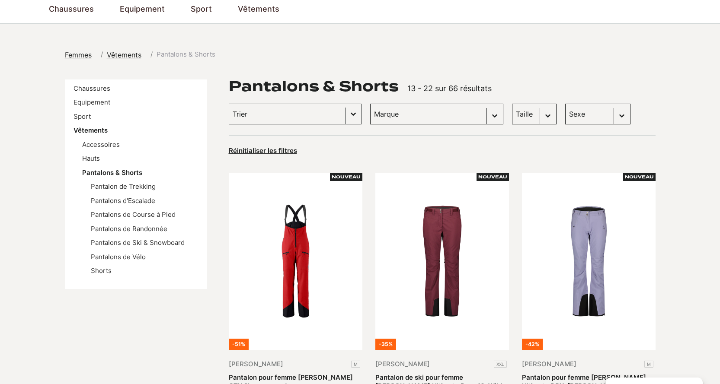
scroll to position [0, 0]
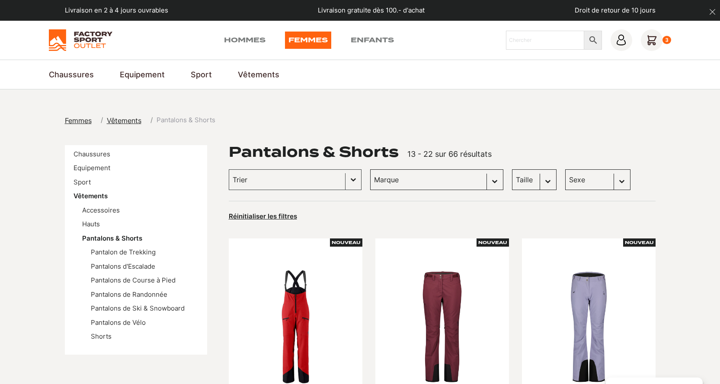
click at [512, 181] on select "Taille M (20) S (6) L (3) XL (3) XS (2)" at bounding box center [534, 180] width 45 height 21
select select "m"
click at [512, 170] on select "Taille M (20) S (6) L (3) XL (3) XS (2)" at bounding box center [534, 180] width 45 height 21
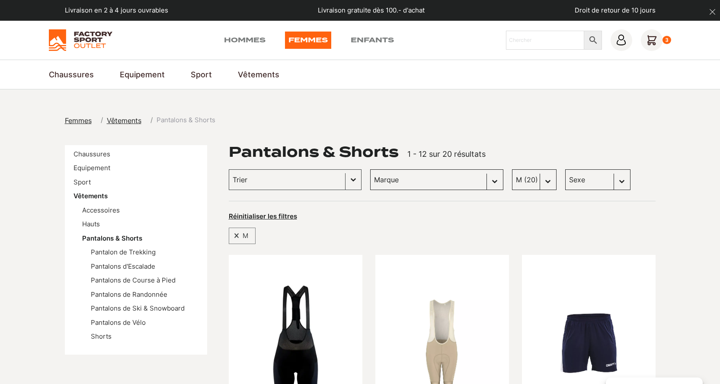
click at [572, 180] on select "Sexe Femmes (20) Hommes (0)" at bounding box center [597, 180] width 65 height 21
select select "femmes"
click at [565, 170] on select "Sexe Femmes (20) Hommes (0)" at bounding box center [597, 180] width 65 height 21
select select "femmes"
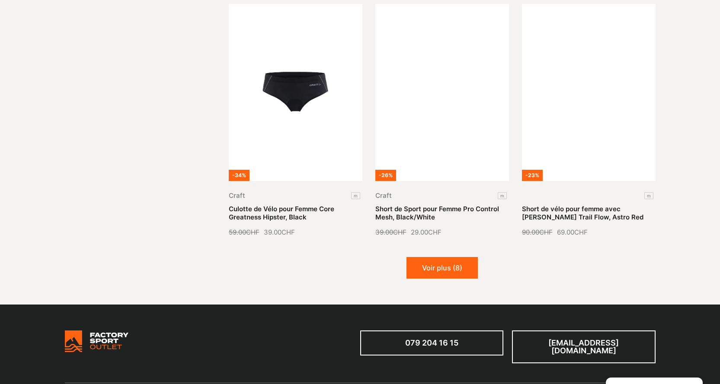
scroll to position [1124, 0]
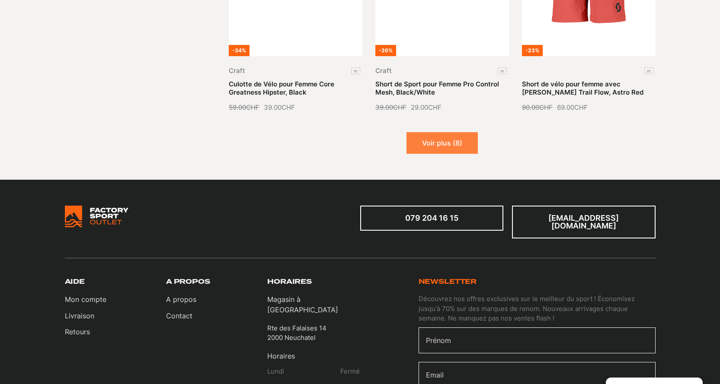
click at [450, 138] on button "Voir plus (8)" at bounding box center [441, 143] width 71 height 22
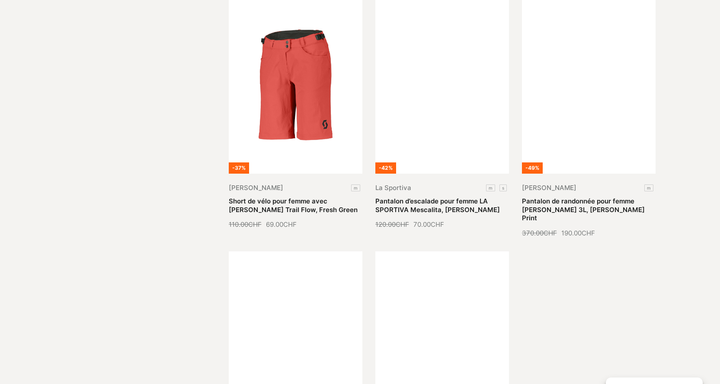
scroll to position [1470, 0]
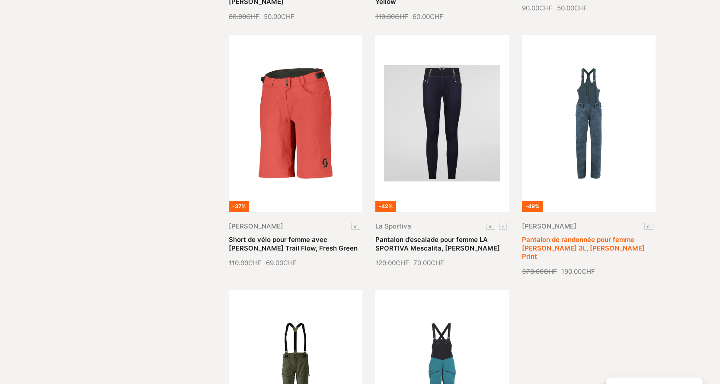
click at [613, 236] on link "Pantalon de randonnée pour femme SCOTT Vertic 3L, Aruba Green Print" at bounding box center [583, 248] width 123 height 25
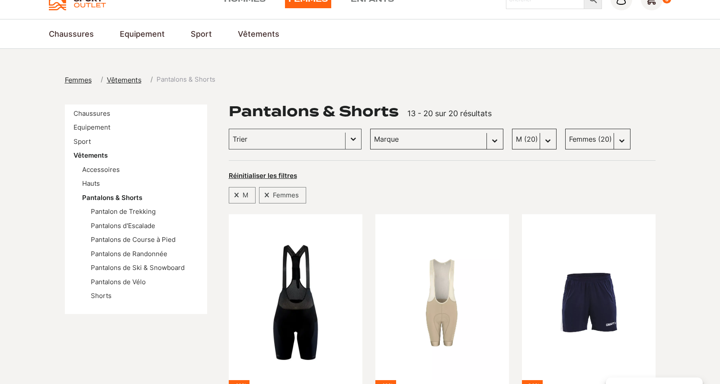
scroll to position [86, 0]
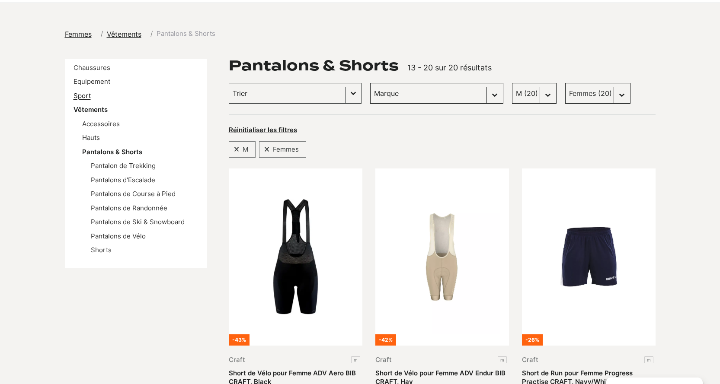
click at [84, 96] on link "Sport" at bounding box center [82, 96] width 17 height 8
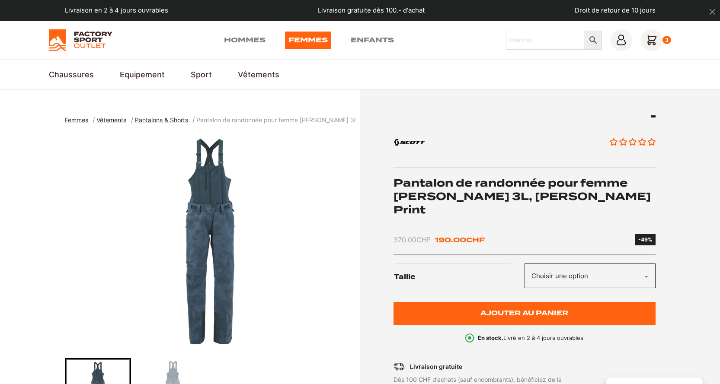
scroll to position [86, 0]
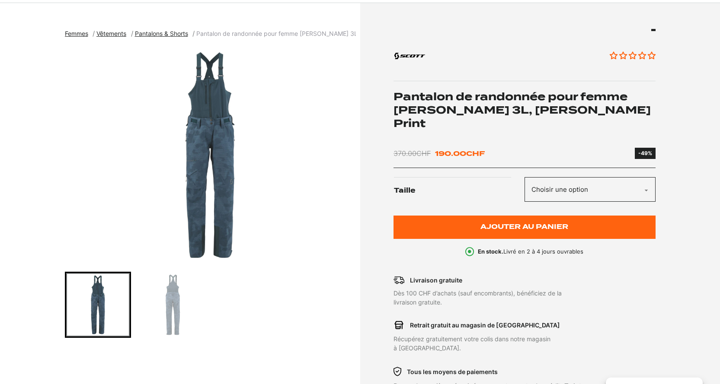
click at [173, 323] on img "Go to slide 2" at bounding box center [173, 305] width 64 height 64
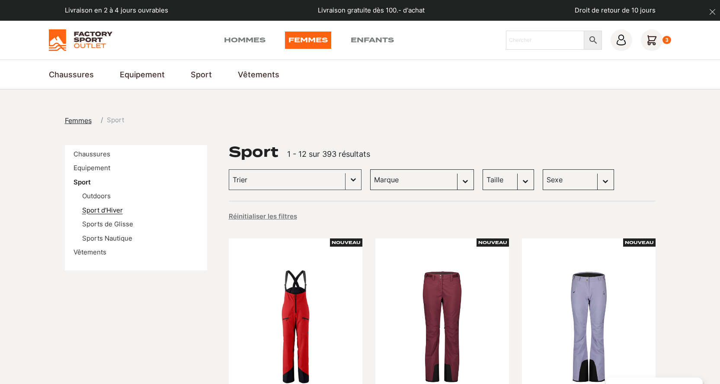
click at [105, 210] on link "Sport d'Hiver" at bounding box center [102, 210] width 41 height 8
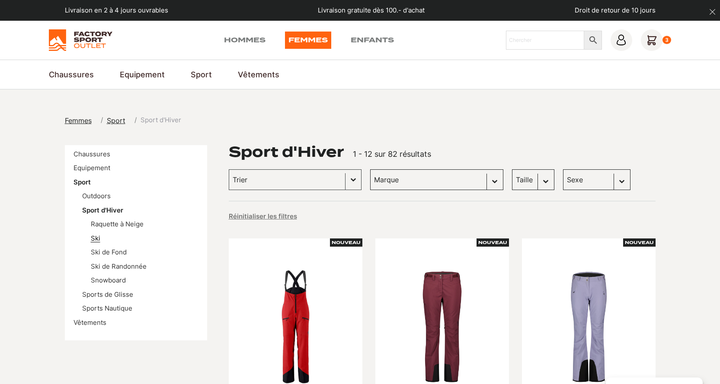
click at [95, 239] on link "Ski" at bounding box center [96, 238] width 10 height 8
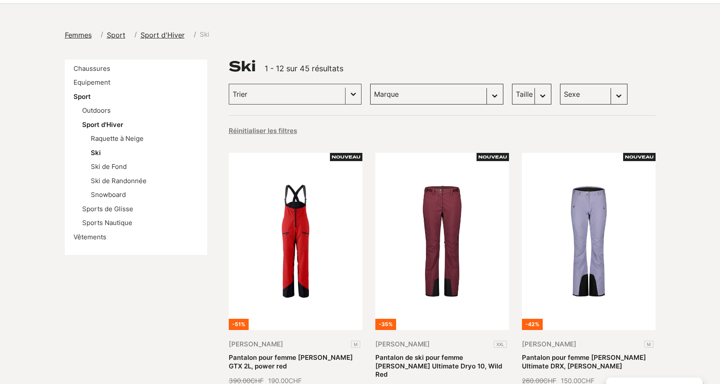
scroll to position [86, 0]
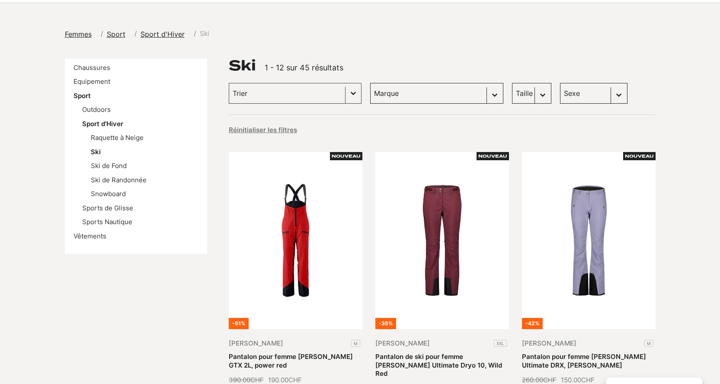
click at [563, 95] on select "Sexe Femmes (36) Hommes (20) Enfants (6)" at bounding box center [593, 93] width 67 height 21
select select "femmes"
click at [560, 83] on select "Sexe Femmes (36) Hommes (20) Enfants (6)" at bounding box center [593, 93] width 67 height 21
select select "femmes"
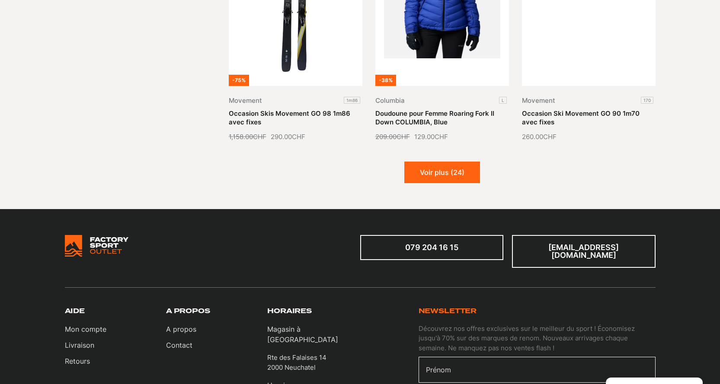
scroll to position [1168, 0]
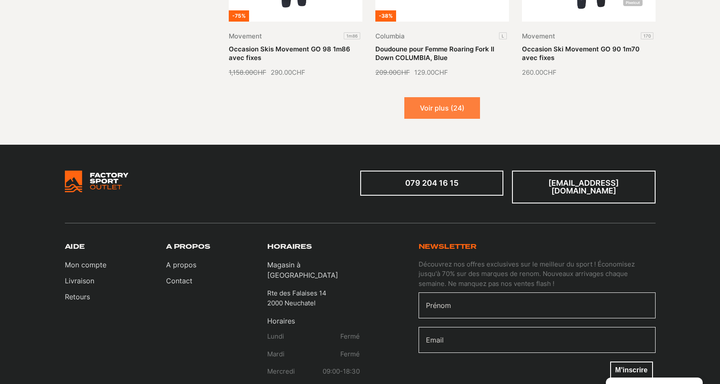
drag, startPoint x: 458, startPoint y: 95, endPoint x: 467, endPoint y: 97, distance: 8.9
click at [458, 97] on button "Voir plus (24)" at bounding box center [442, 108] width 76 height 22
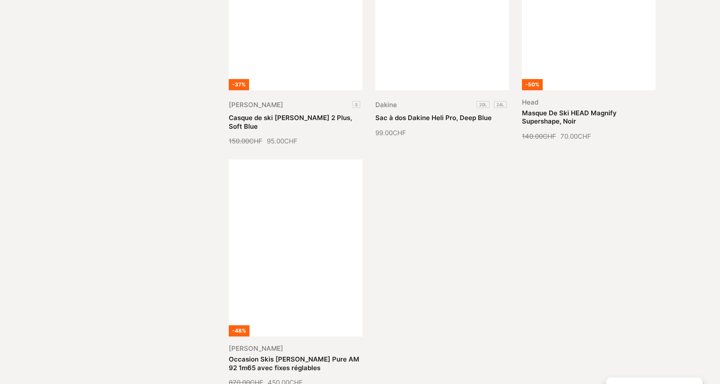
scroll to position [1903, 0]
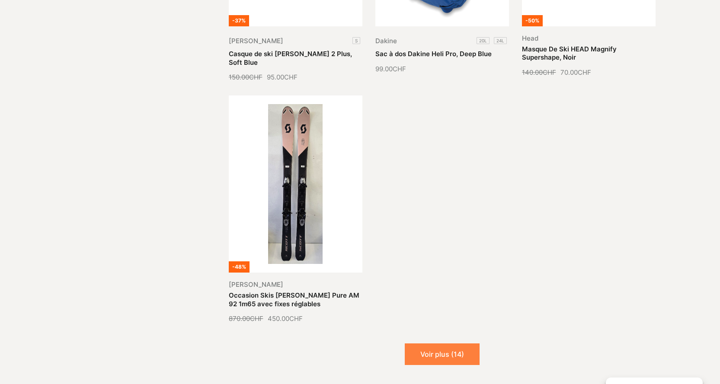
click at [448, 344] on button "Voir plus (14)" at bounding box center [442, 355] width 75 height 22
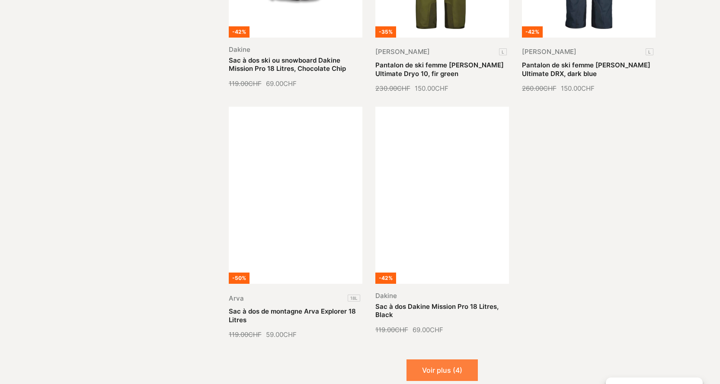
scroll to position [2681, 0]
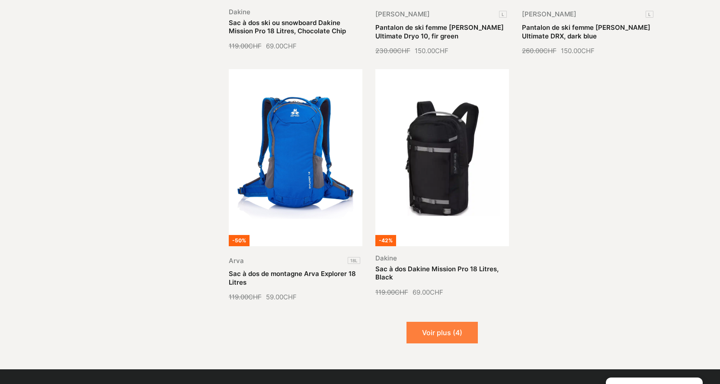
click at [450, 322] on button "Voir plus (4)" at bounding box center [441, 333] width 71 height 22
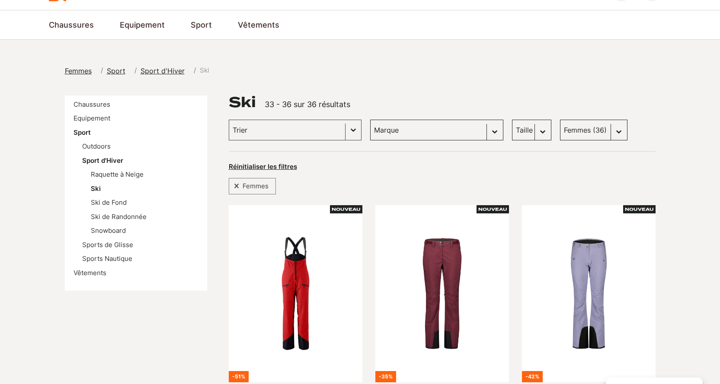
scroll to position [0, 0]
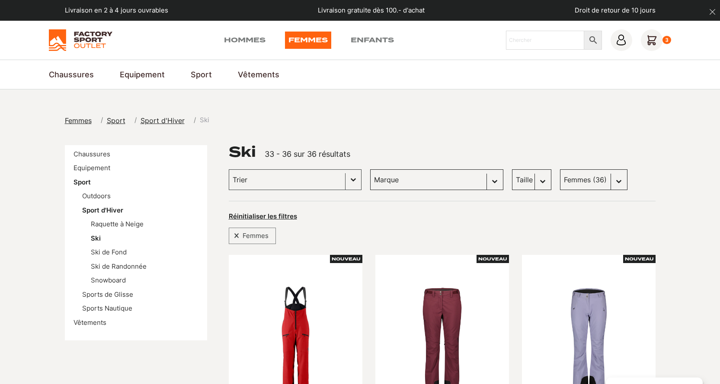
click at [659, 38] on icon at bounding box center [652, 40] width 22 height 22
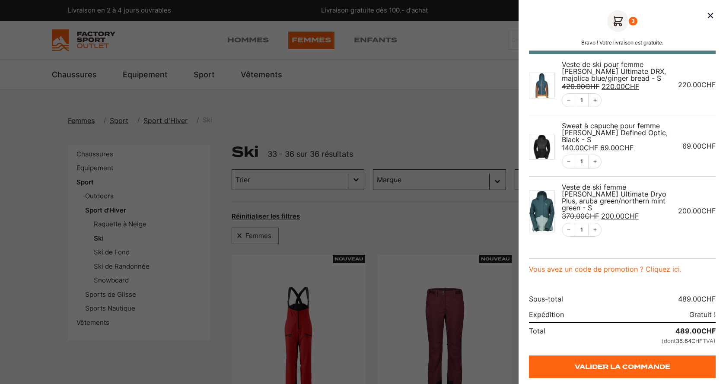
click at [202, 349] on div at bounding box center [363, 192] width 726 height 384
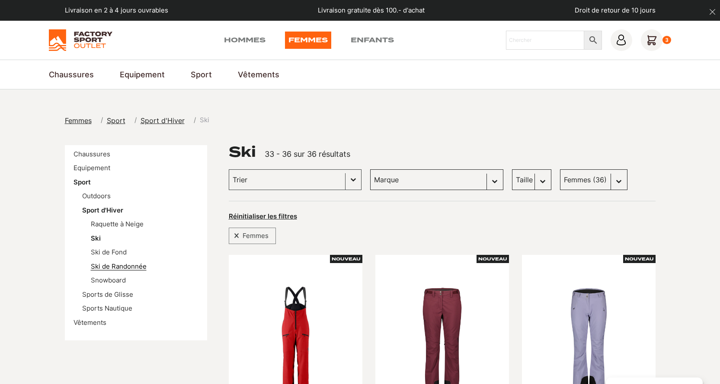
click at [107, 265] on link "Ski de Randonnée" at bounding box center [119, 266] width 56 height 8
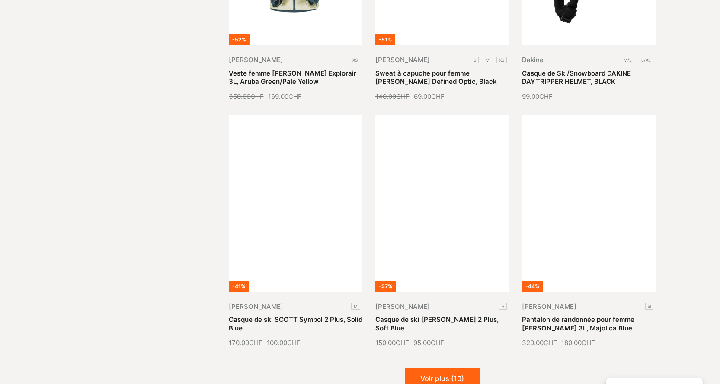
scroll to position [908, 0]
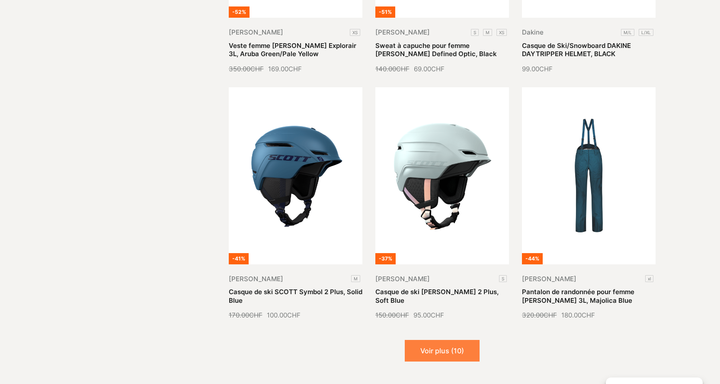
click at [445, 342] on button "Voir plus (10)" at bounding box center [442, 351] width 75 height 22
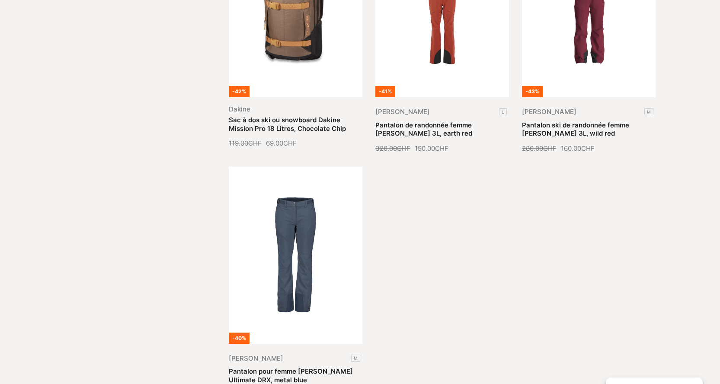
scroll to position [1859, 0]
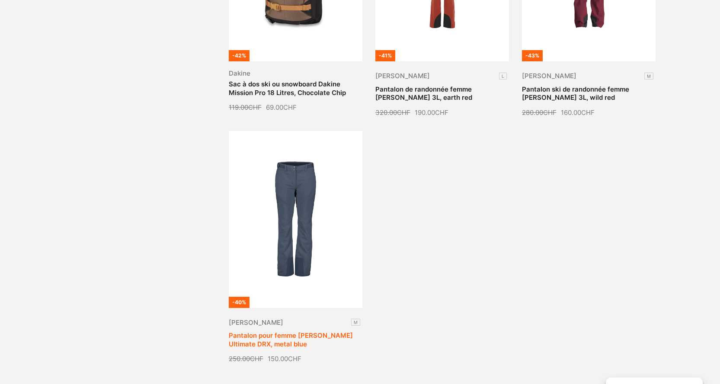
click at [310, 332] on link "Pantalon pour femme [PERSON_NAME] Ultimate DRX, metal blue" at bounding box center [291, 340] width 124 height 17
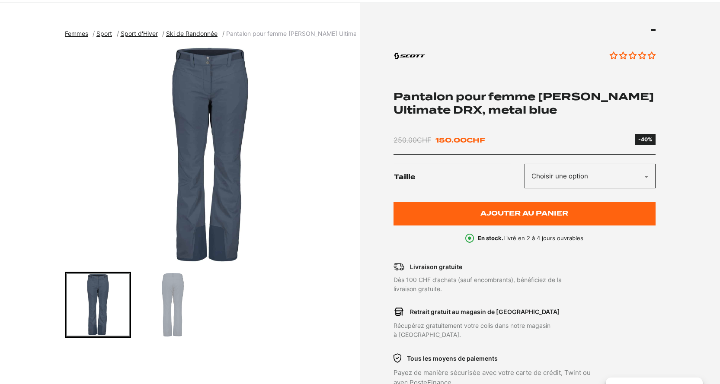
scroll to position [86, 0]
click at [166, 300] on img "Go to slide 2" at bounding box center [173, 305] width 64 height 64
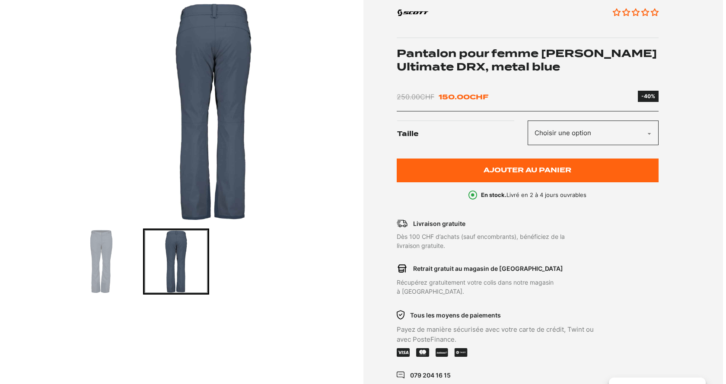
scroll to position [0, 0]
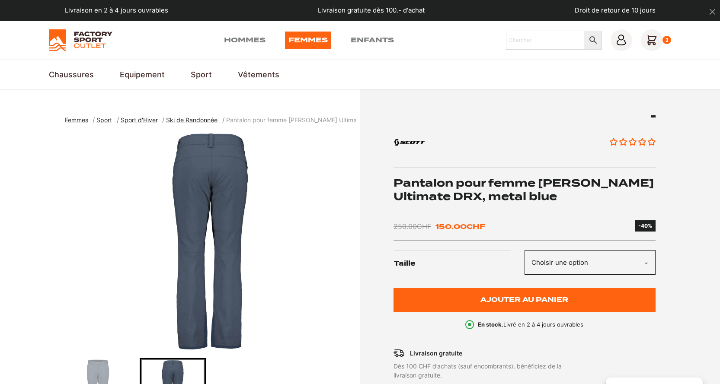
click at [658, 39] on icon at bounding box center [652, 40] width 22 height 22
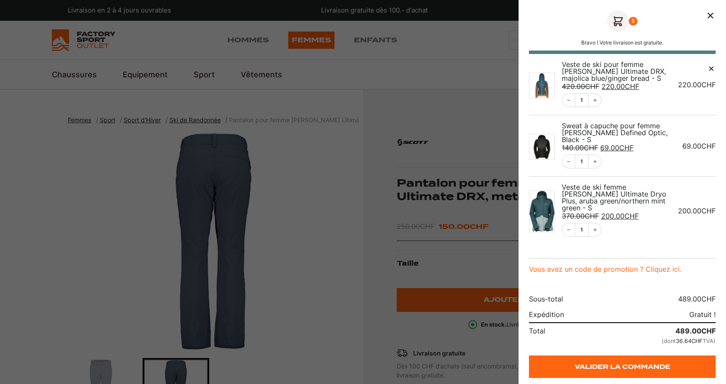
click at [709, 68] on icon "Remove this item" at bounding box center [711, 68] width 9 height 9
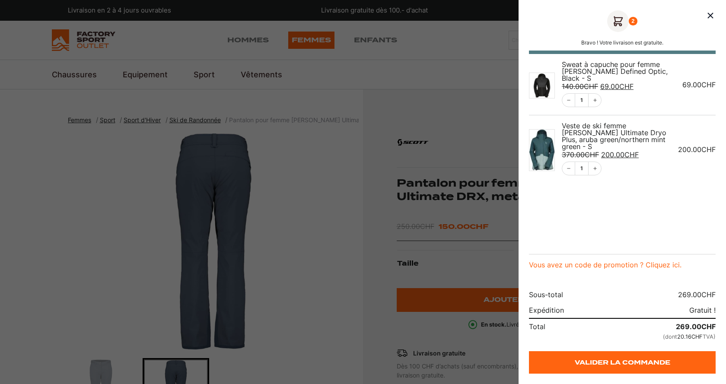
click at [711, 68] on icon "Remove this item" at bounding box center [712, 69] width 4 height 4
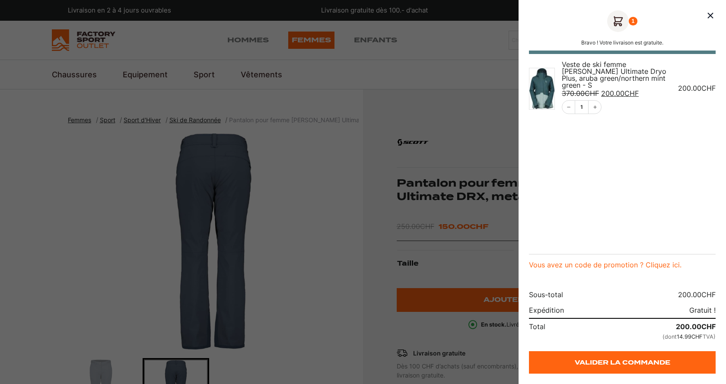
click at [711, 68] on icon "Remove this item" at bounding box center [712, 69] width 4 height 4
